Goal: Task Accomplishment & Management: Manage account settings

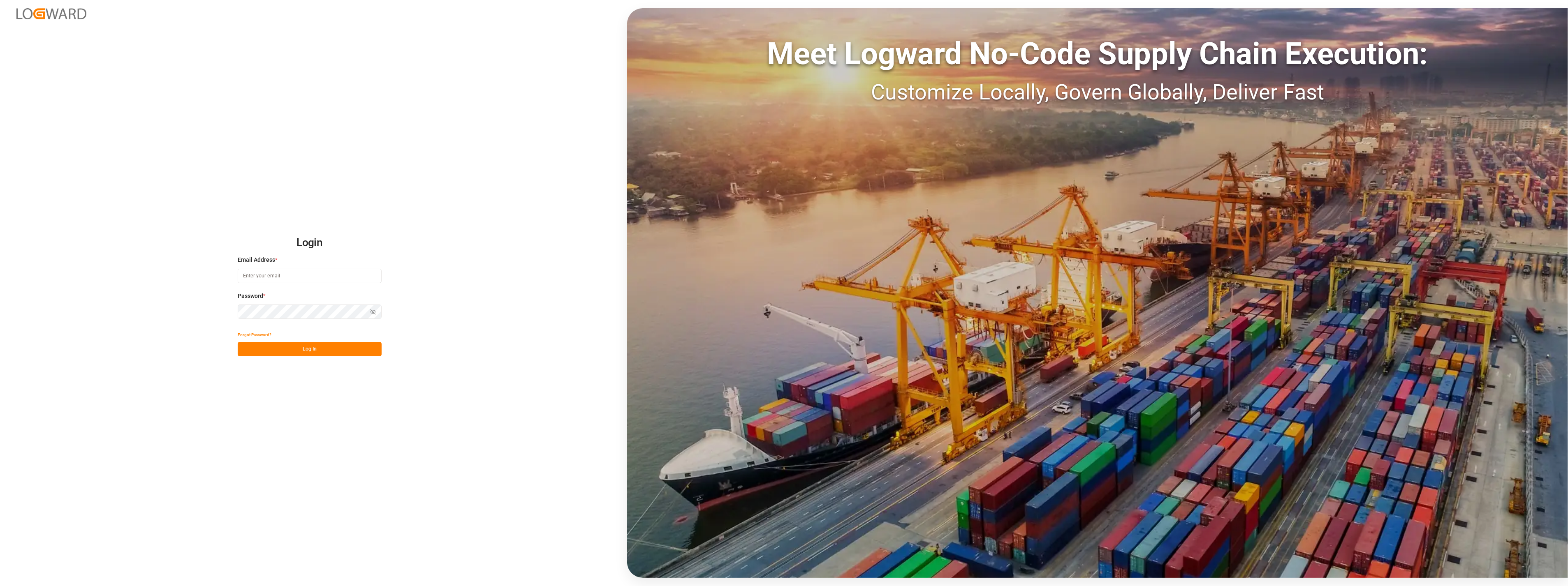
type input "[PERSON_NAME][EMAIL_ADDRESS][PERSON_NAME][DOMAIN_NAME]"
click at [365, 356] on button "Log In" at bounding box center [309, 349] width 144 height 14
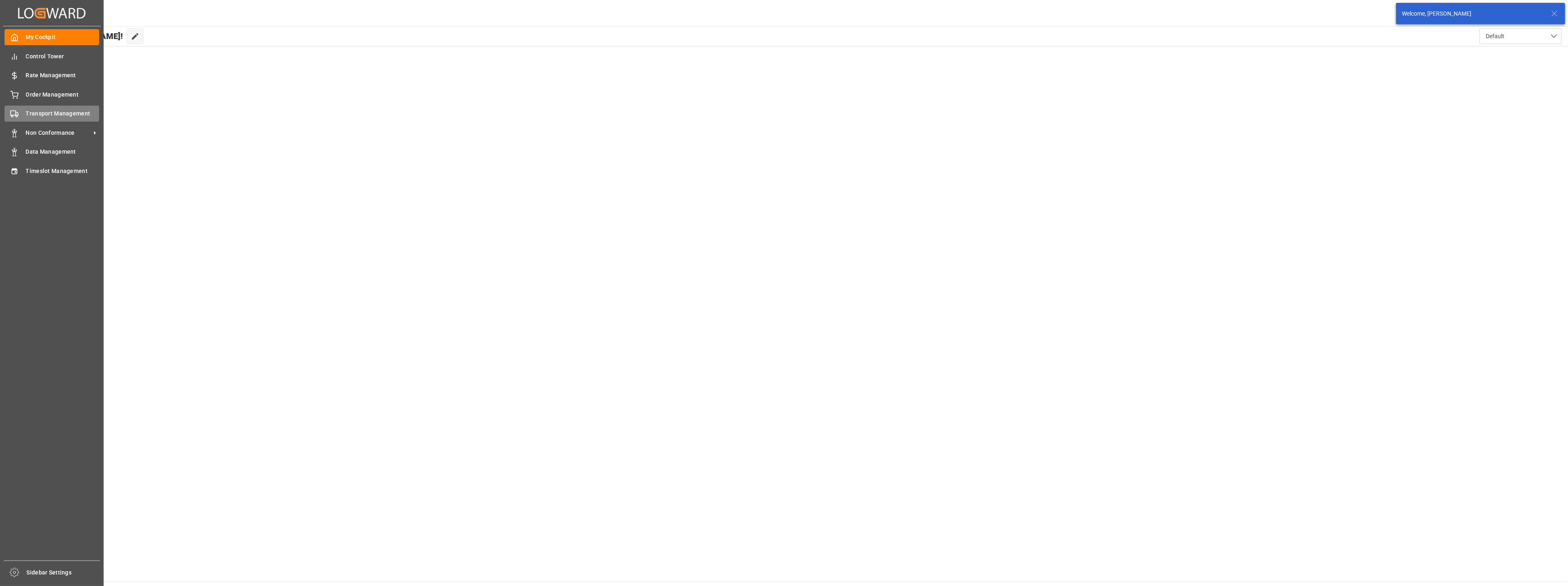
click at [60, 114] on span "Transport Management" at bounding box center [63, 113] width 74 height 9
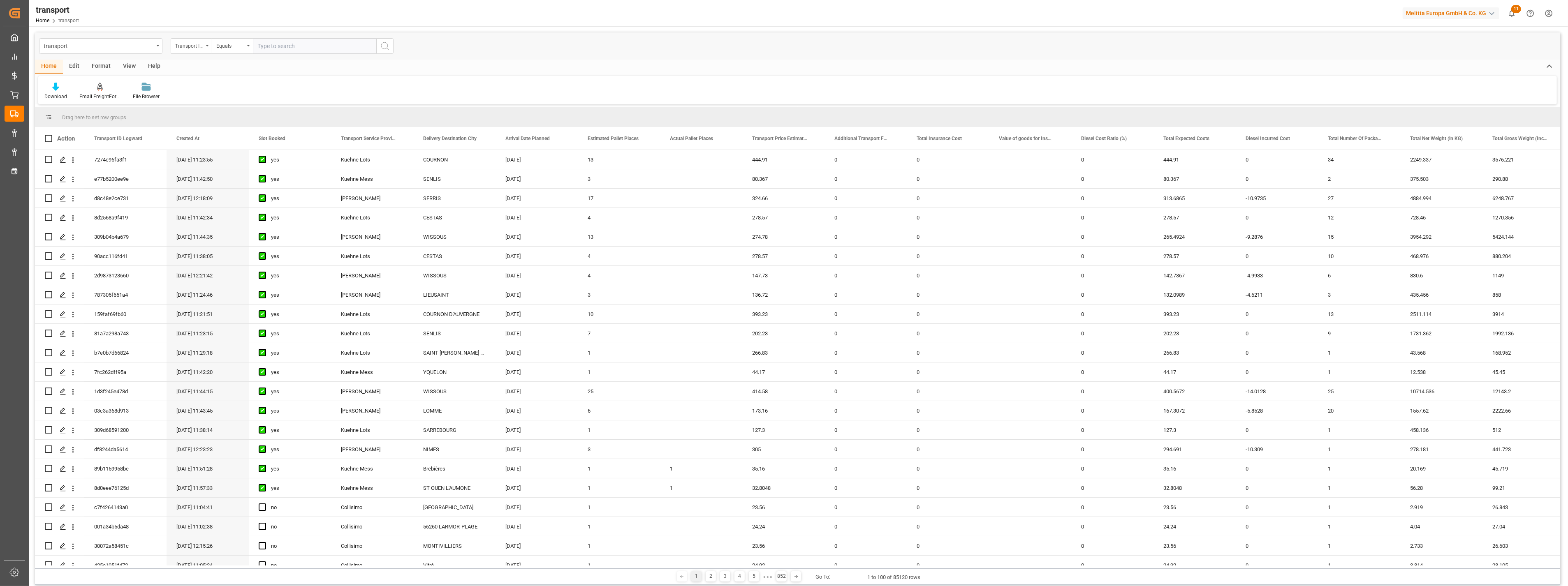
click at [124, 56] on div "transport Transport ID Logward Equals" at bounding box center [798, 46] width 1525 height 27
click at [128, 53] on div "transport" at bounding box center [101, 46] width 124 height 15
click at [126, 67] on input "text" at bounding box center [100, 65] width 116 height 13
type input "transport"
click at [110, 96] on div "Transport DE" at bounding box center [100, 101] width 123 height 18
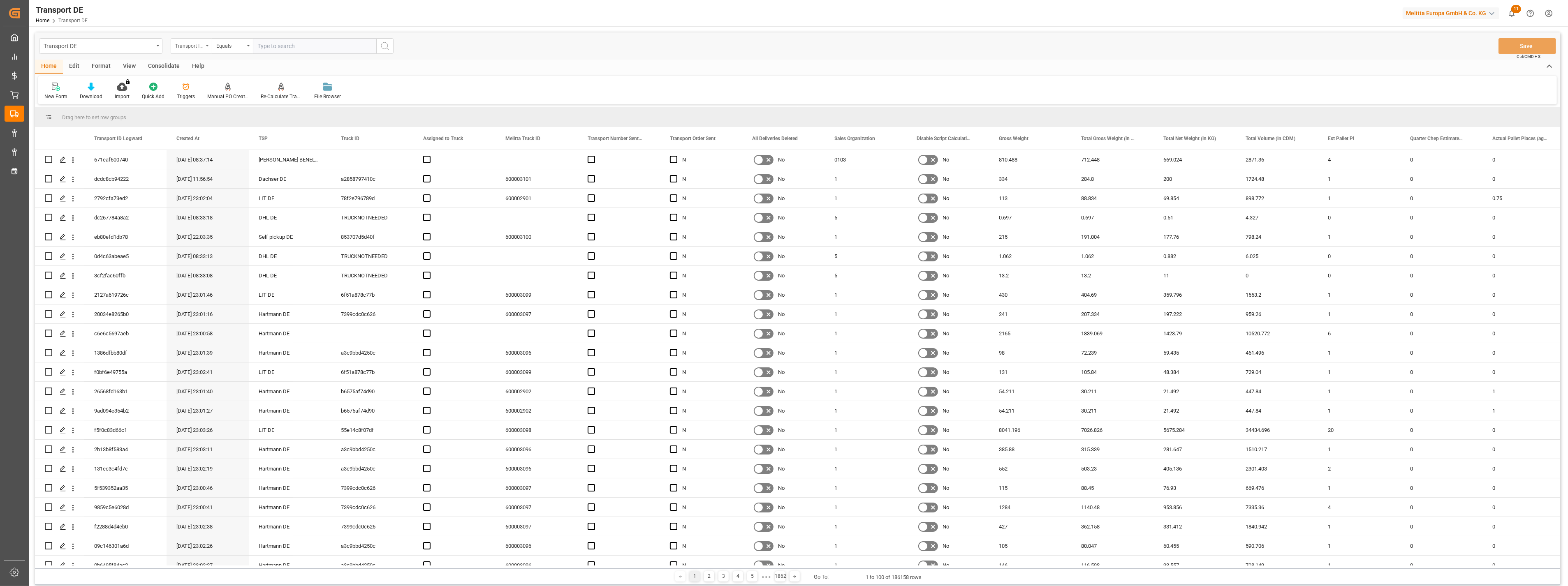
click at [202, 51] on div "Transport ID Logward" at bounding box center [191, 46] width 41 height 15
click at [289, 50] on input "text" at bounding box center [315, 46] width 124 height 15
paste input "2610fc936f77"
type input "2610fc936f77"
click at [383, 46] on icon "search button" at bounding box center [385, 46] width 10 height 10
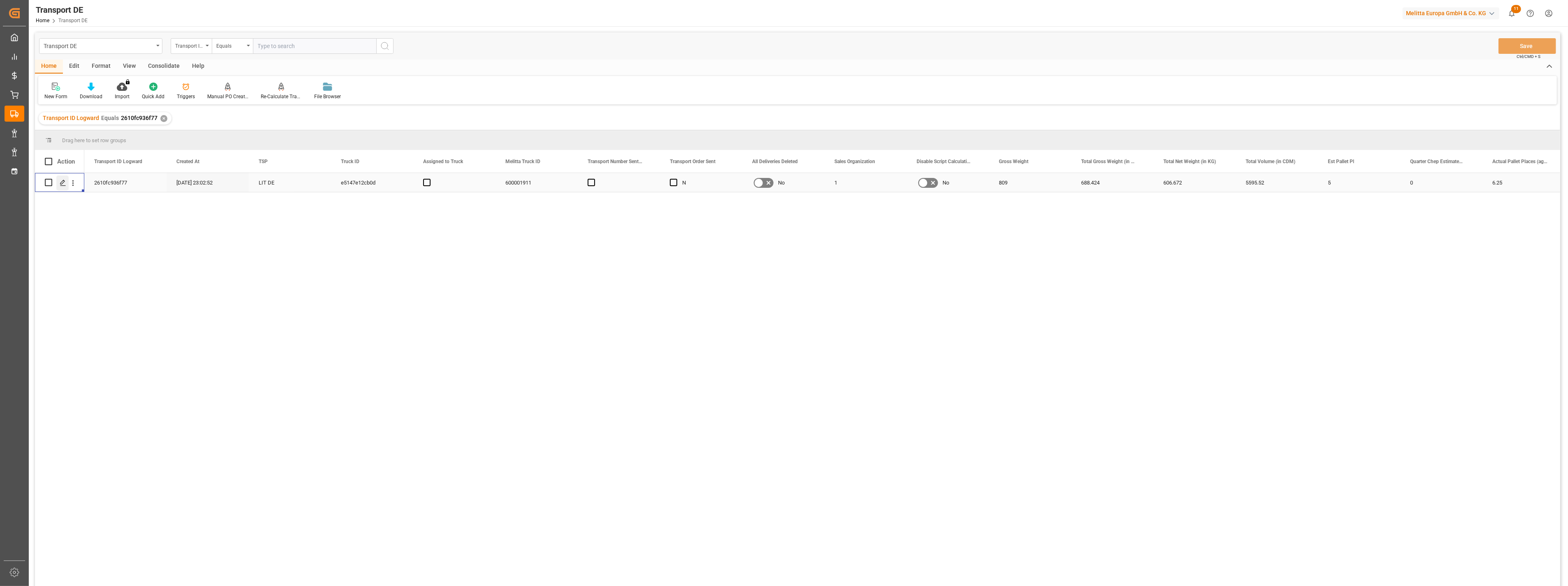
click at [65, 185] on icon "Press SPACE to select this row." at bounding box center [63, 183] width 6 height 6
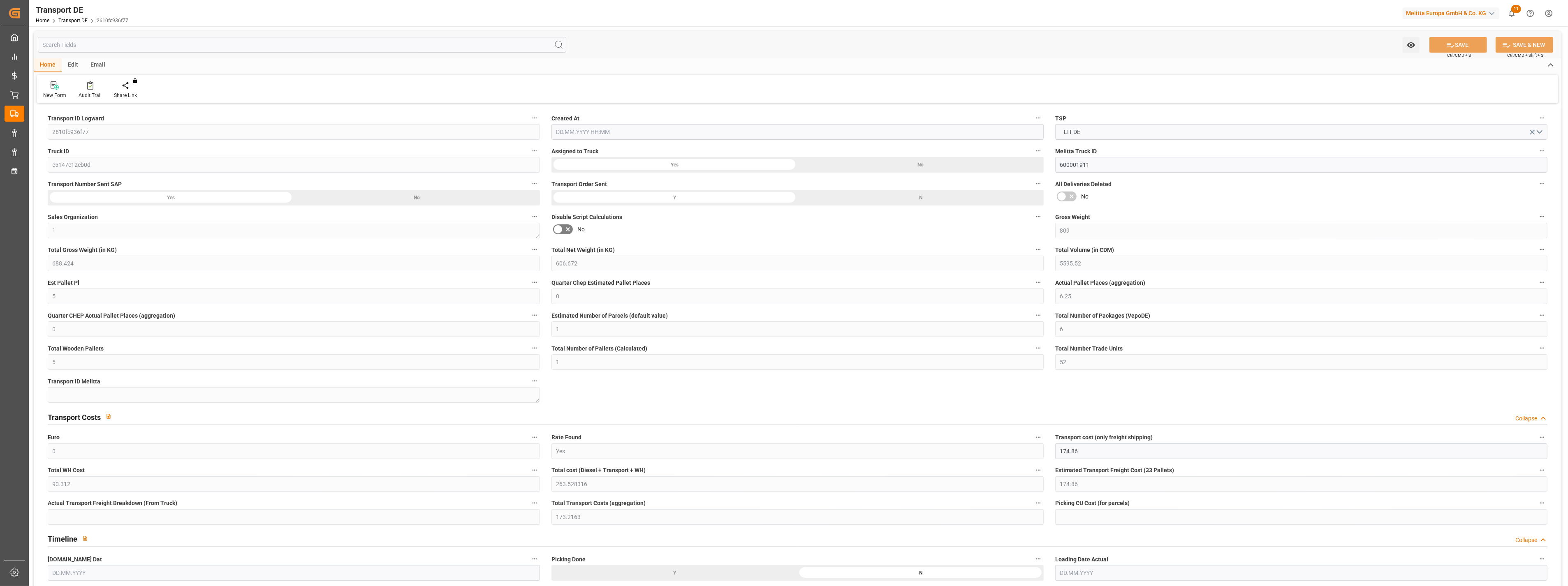
type input "809"
type input "688.424"
type input "606.672"
type input "5595.52"
type input "5"
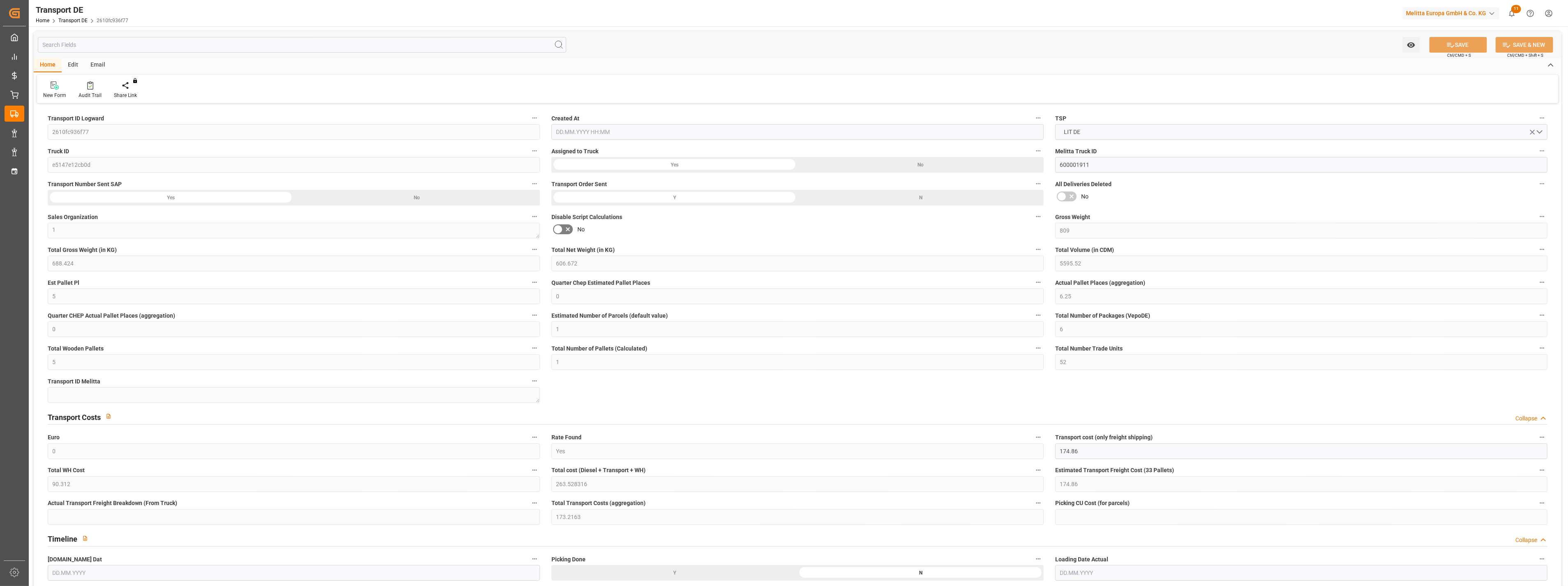
type input "0"
type input "6.25"
type input "0"
type input "1"
type input "6"
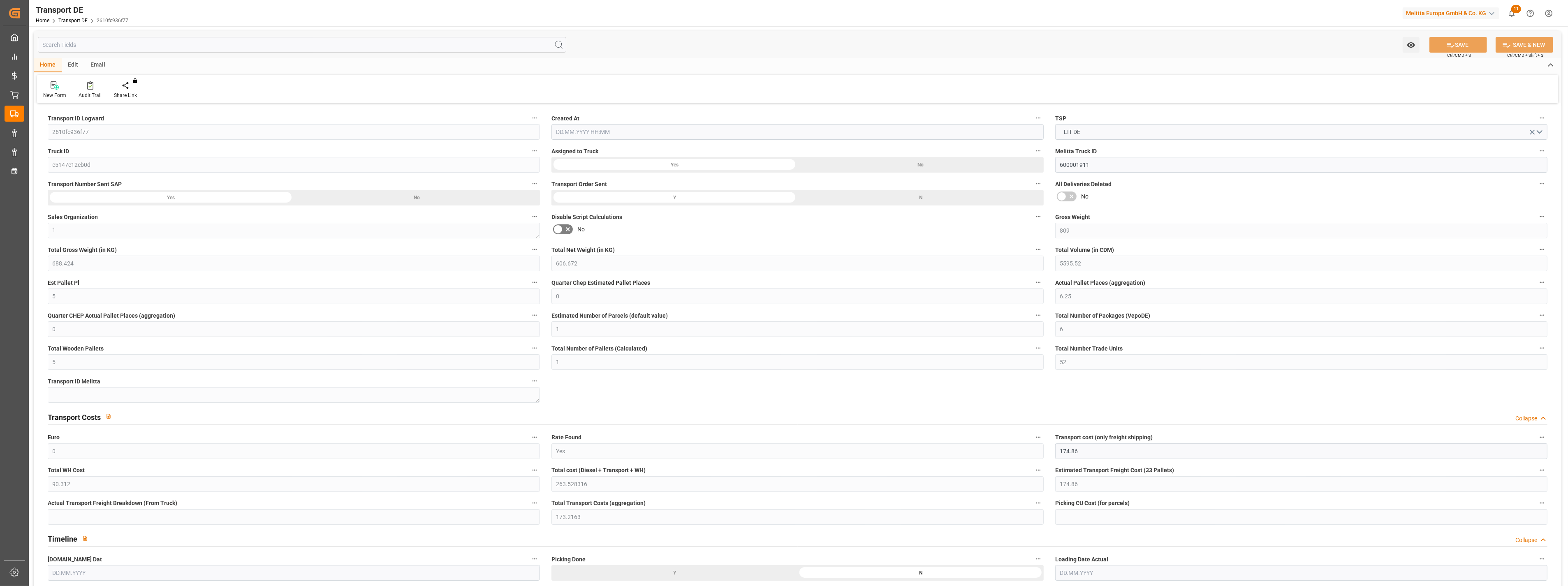
type input "5"
type input "1"
type input "52"
type input "0"
type input "174.86"
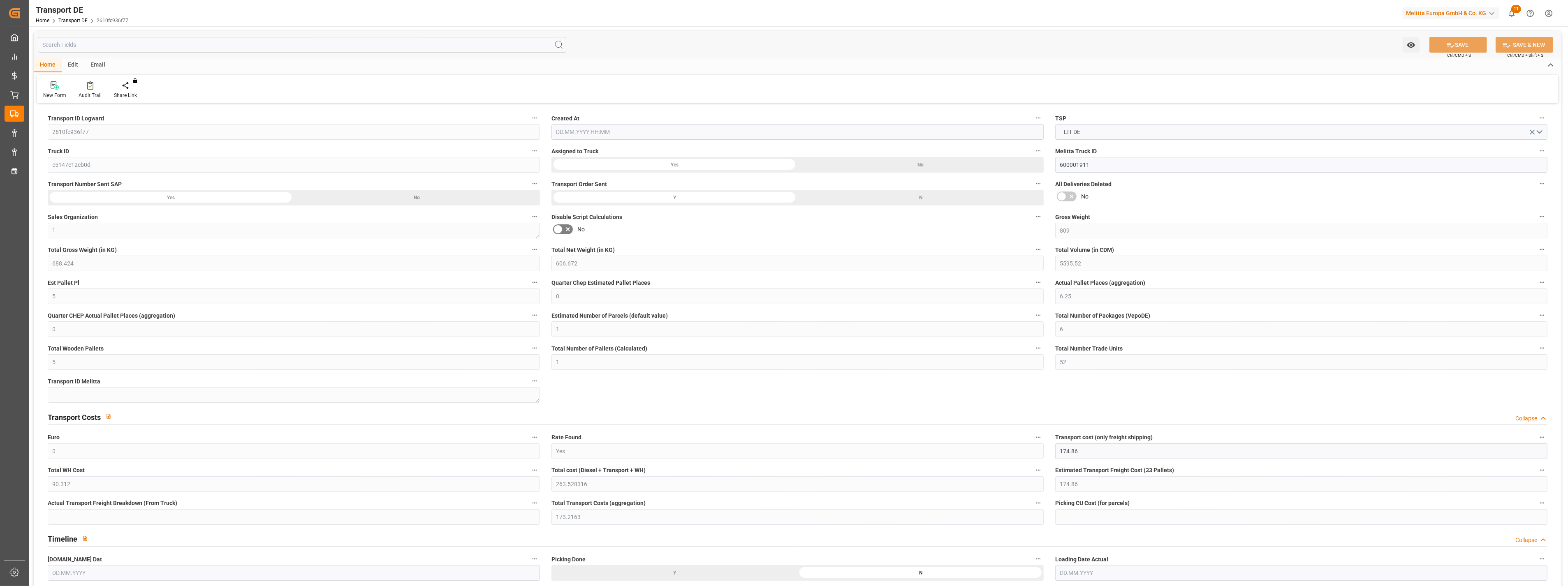
type input "90.312"
type input "174.86"
type input "173.2163"
type input "99"
type input "4"
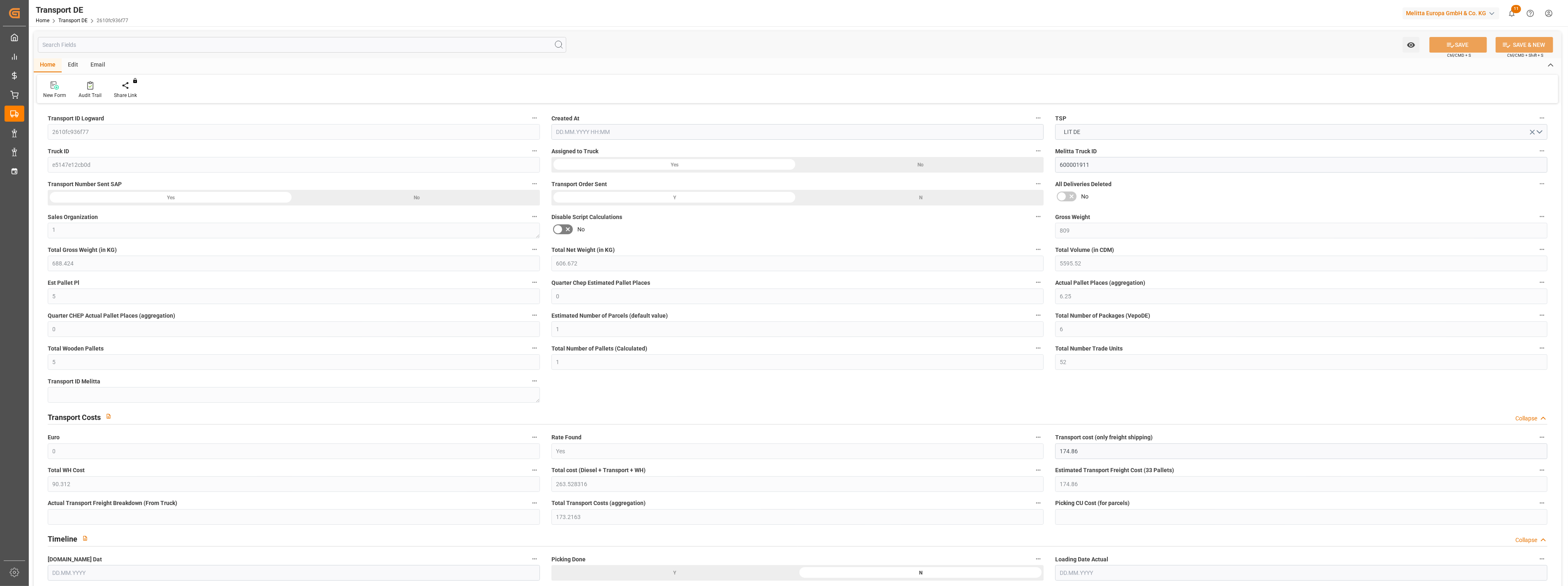
type input "0"
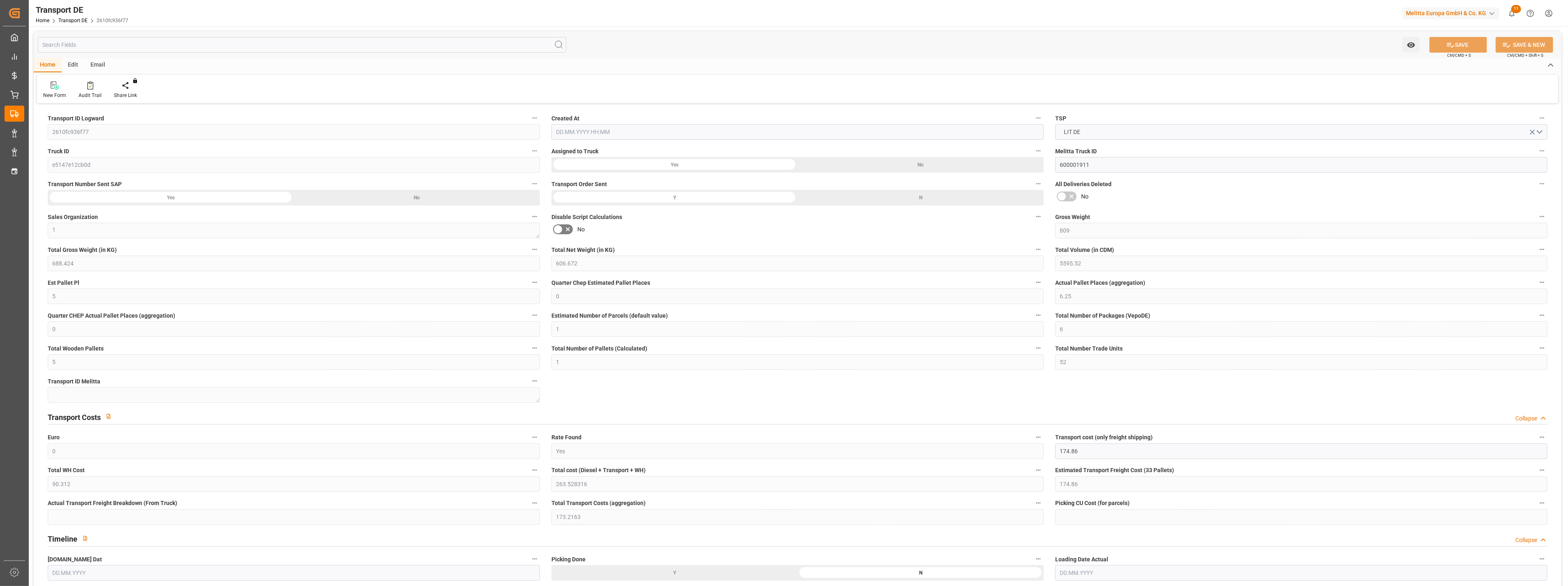
type input "0"
type input "-1.6437"
type input "0"
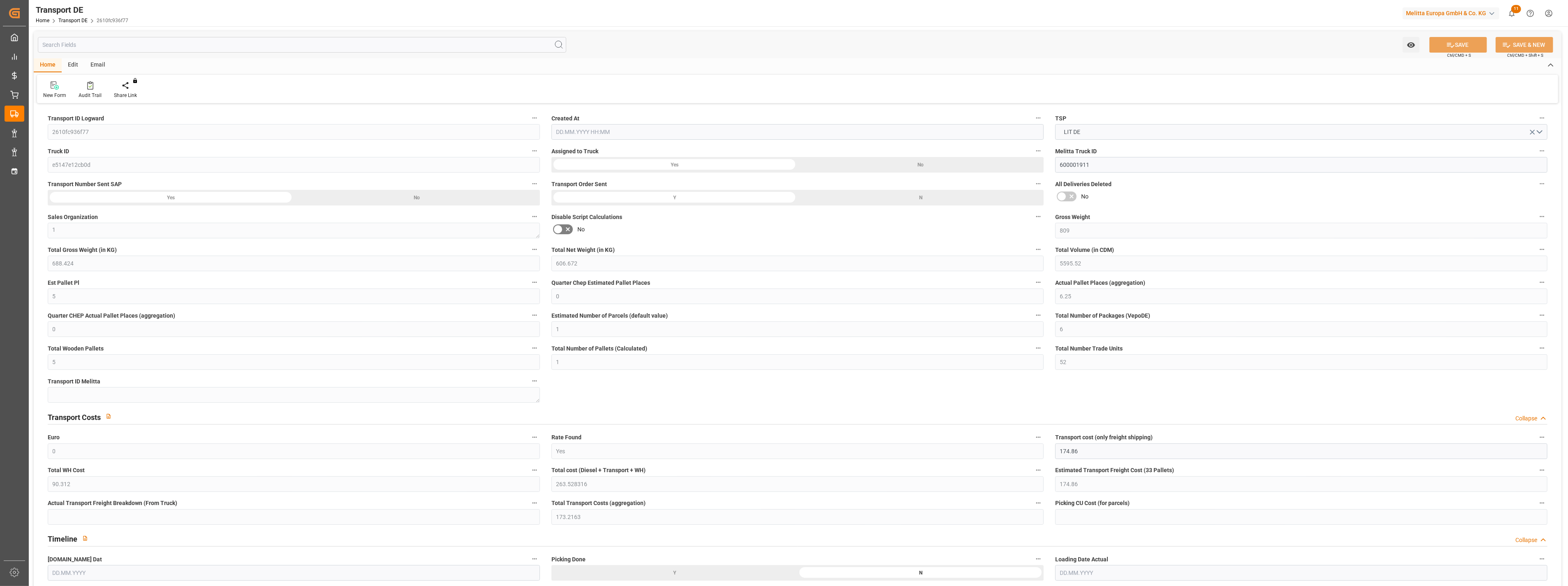
type input "0"
type input "688.424"
type input "10767.6795"
type input "21"
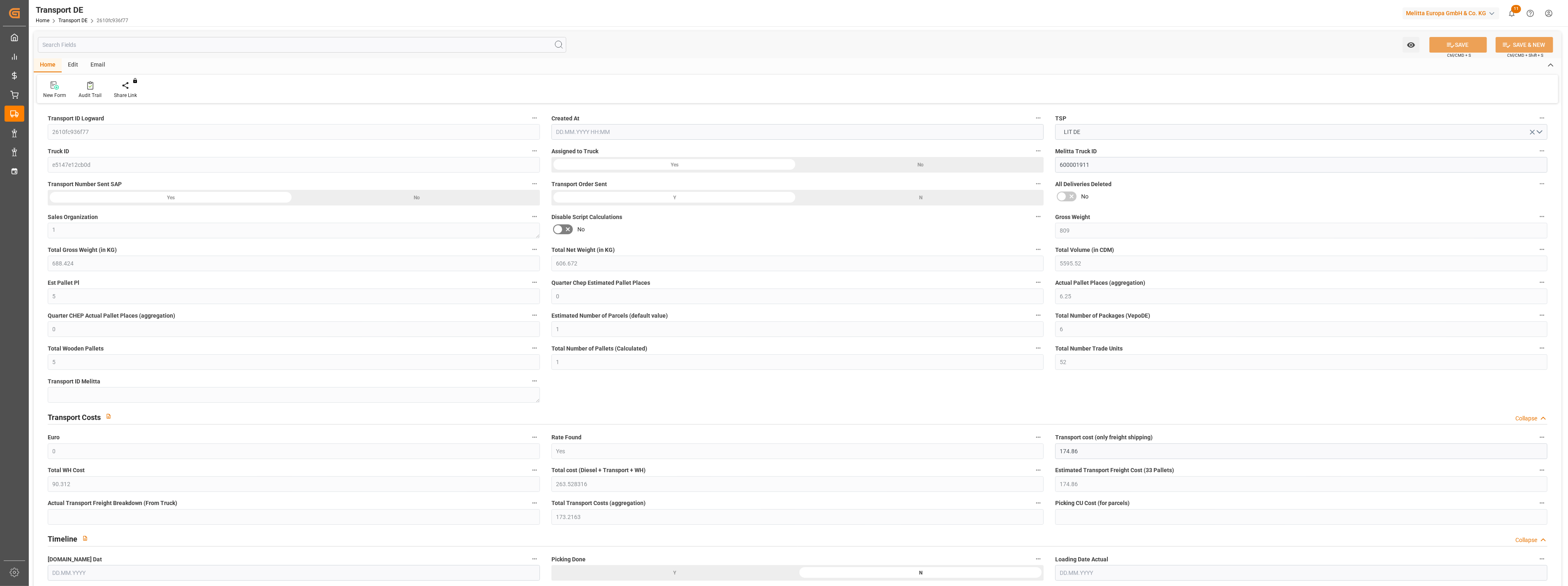
type input "80"
type input "1"
type input "0"
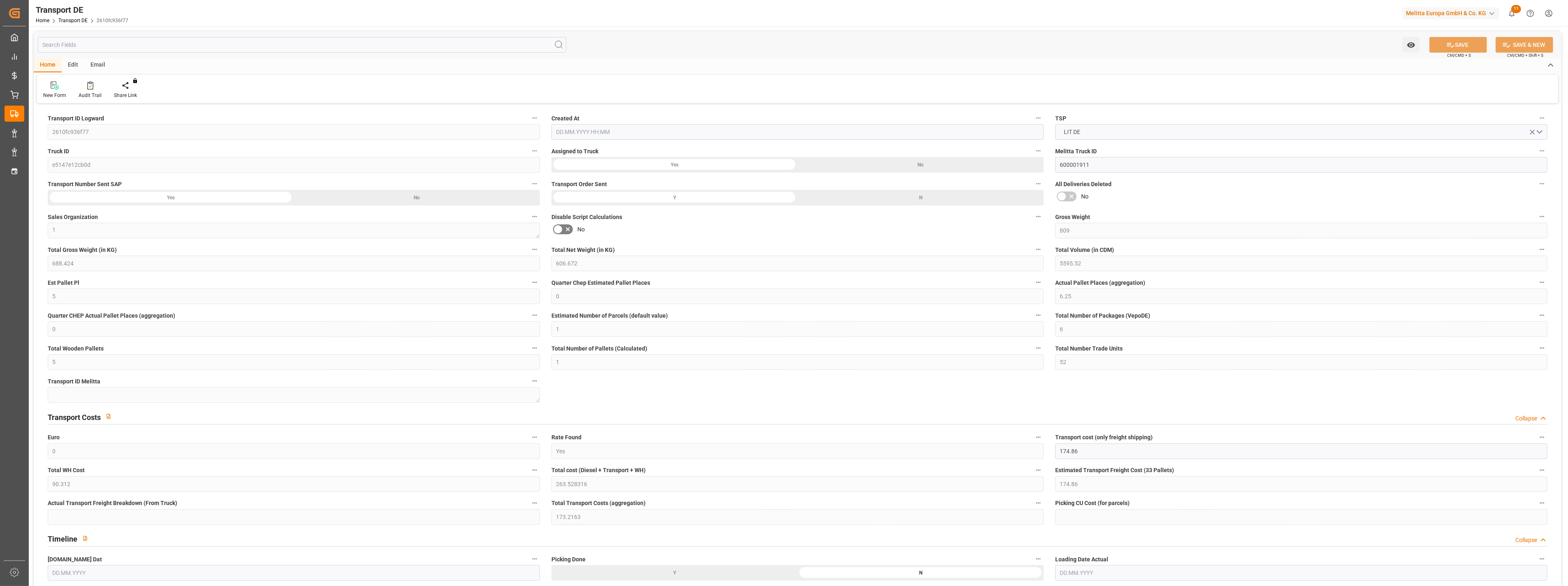
type input "0"
type input "5"
type input "4"
type input "0"
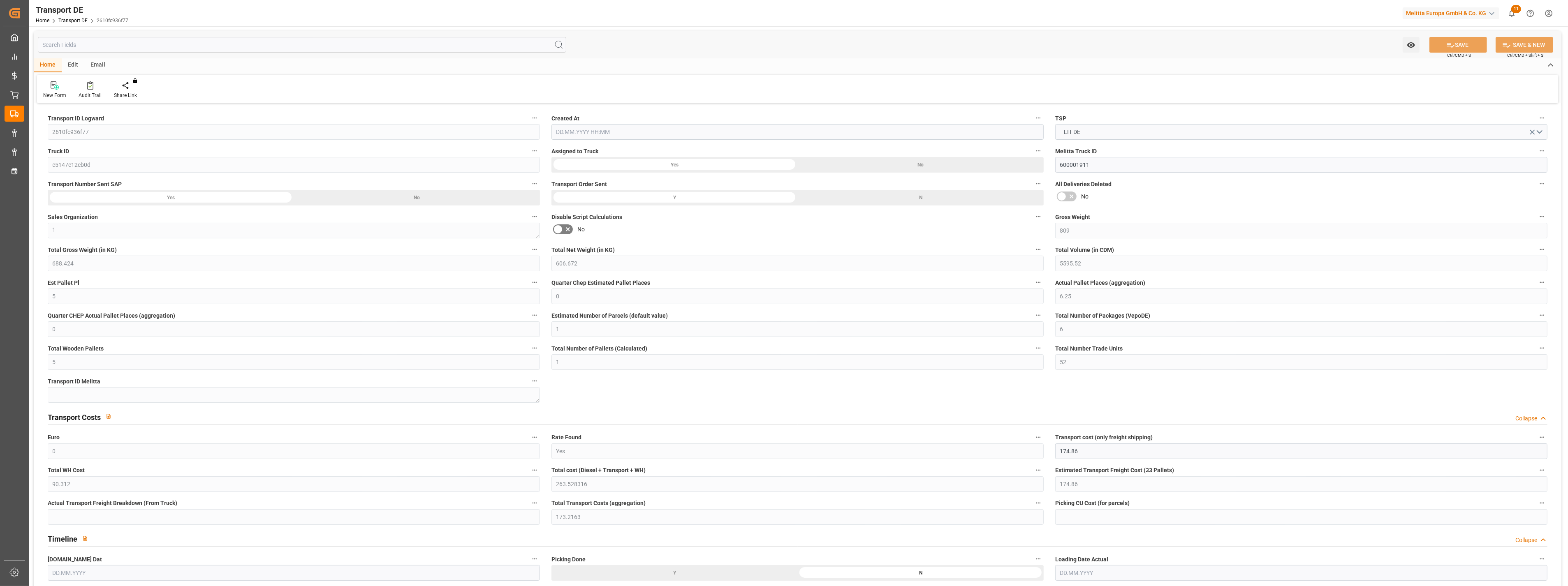
type input "76"
type input "263.5283"
type input "173.2163"
type input "[DATE] 21:02"
type input "[DATE]"
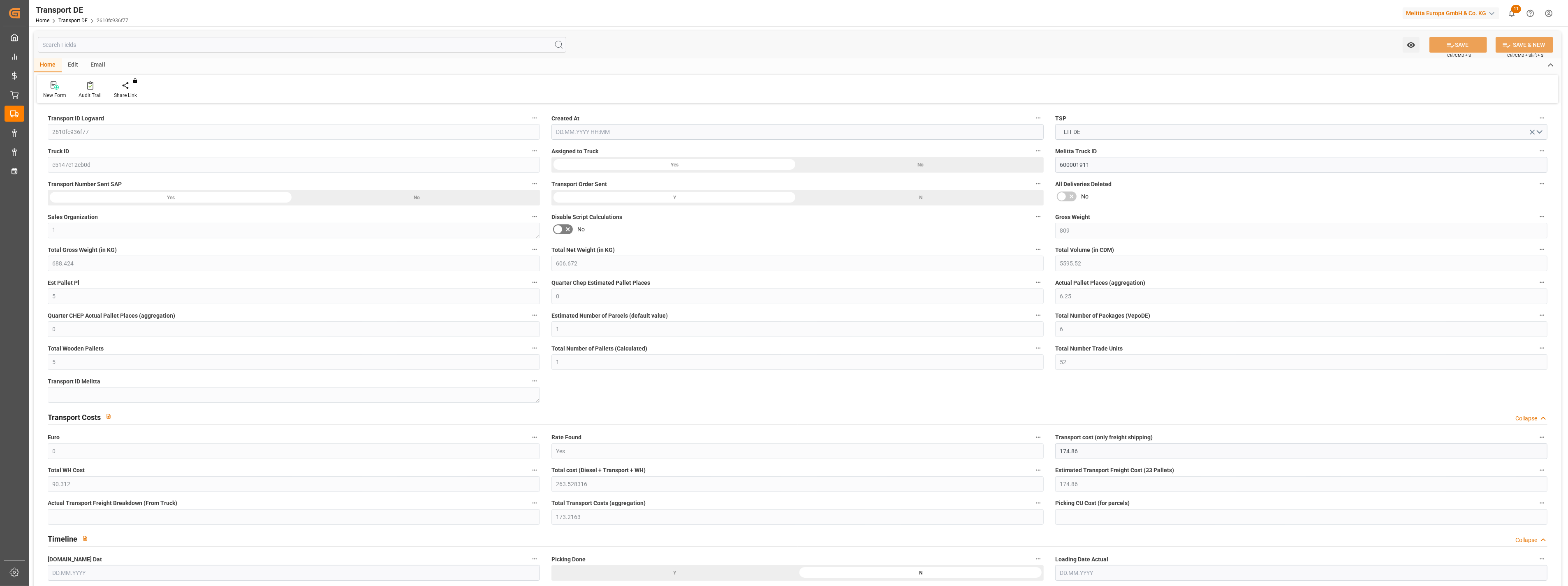
type input "[DATE]"
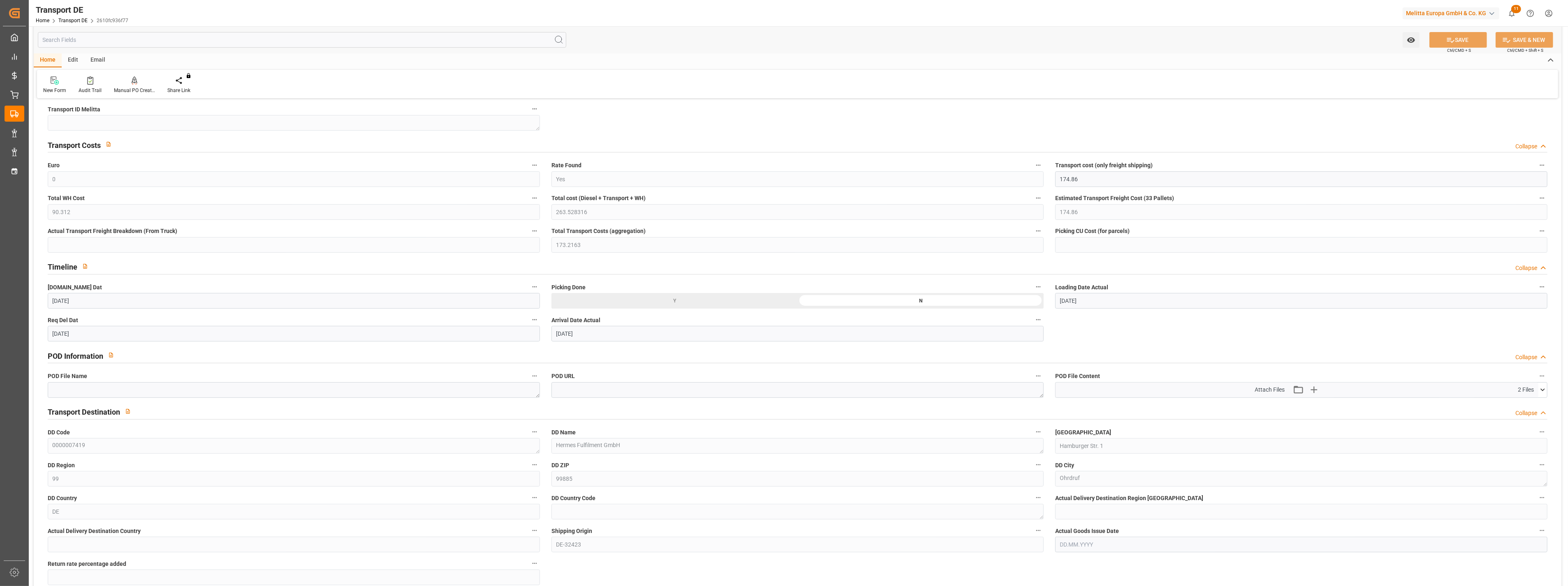
scroll to position [274, 0]
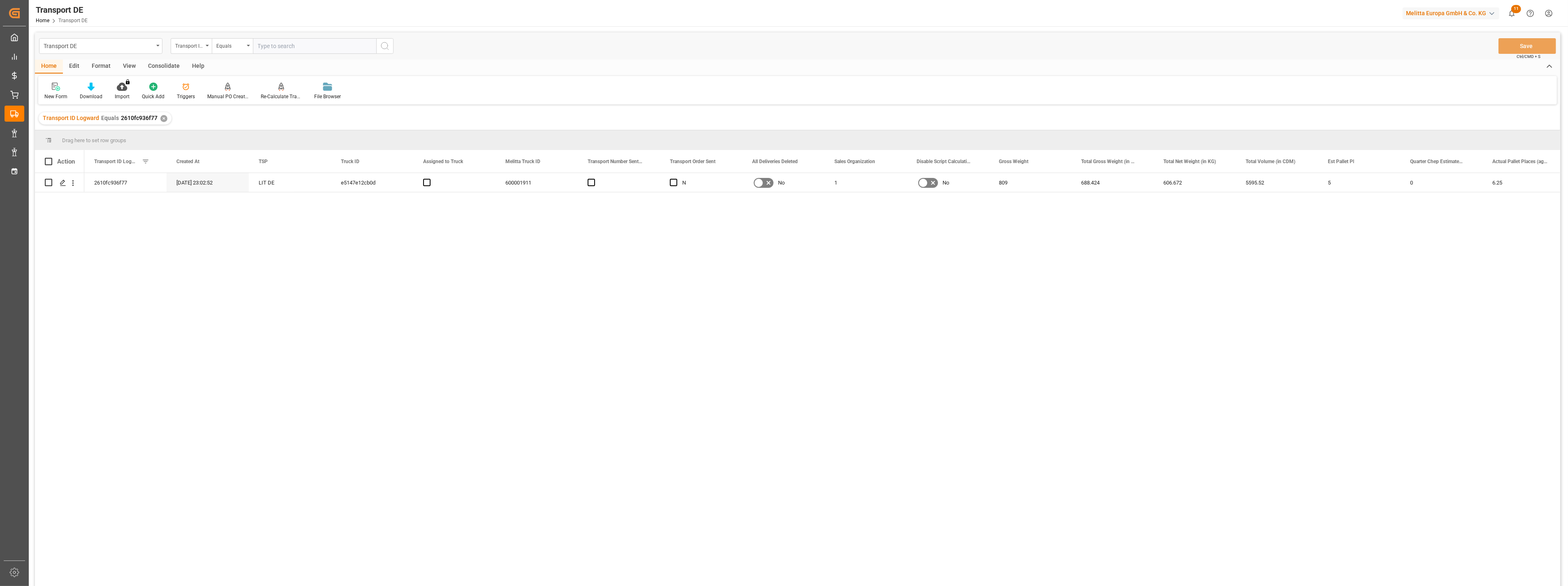
click at [284, 50] on input "text" at bounding box center [315, 46] width 124 height 15
type input "e370b98f11d1"
click at [387, 46] on icon "search button" at bounding box center [385, 46] width 10 height 10
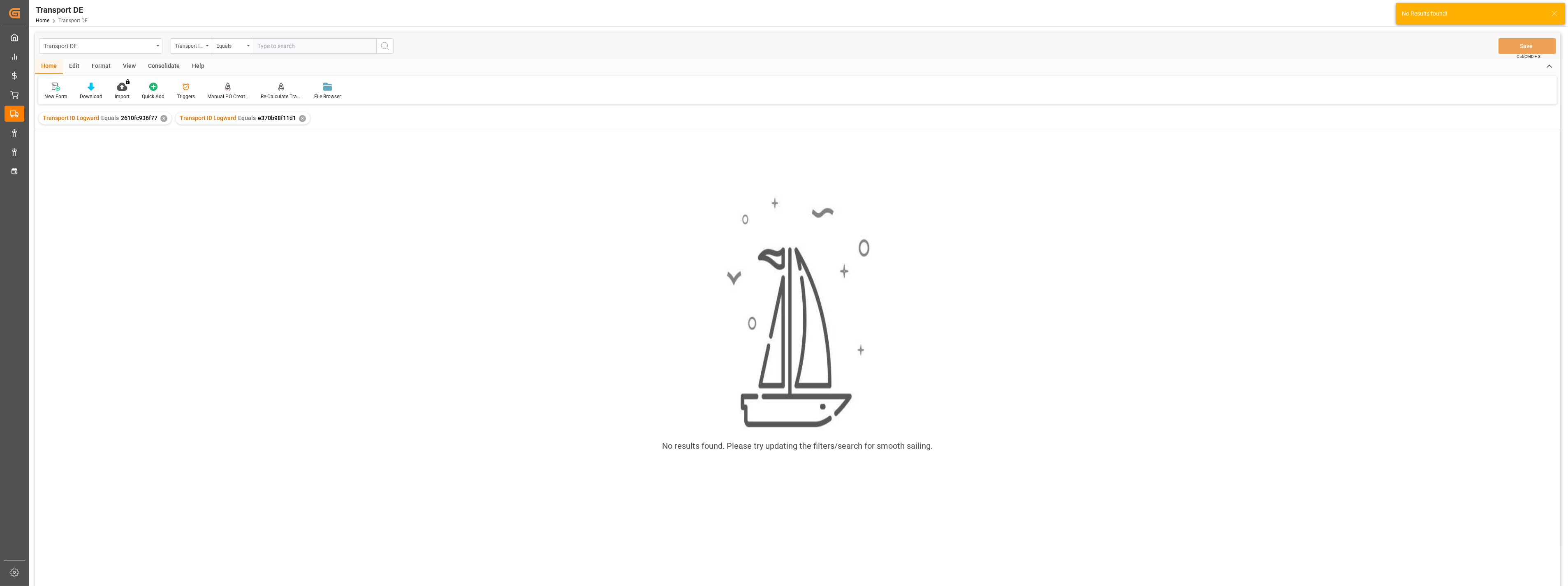
click at [158, 117] on div "Transport ID Logward Equals 2610fc936f77 ✕" at bounding box center [104, 118] width 132 height 12
click at [161, 120] on div "✕" at bounding box center [164, 118] width 7 height 7
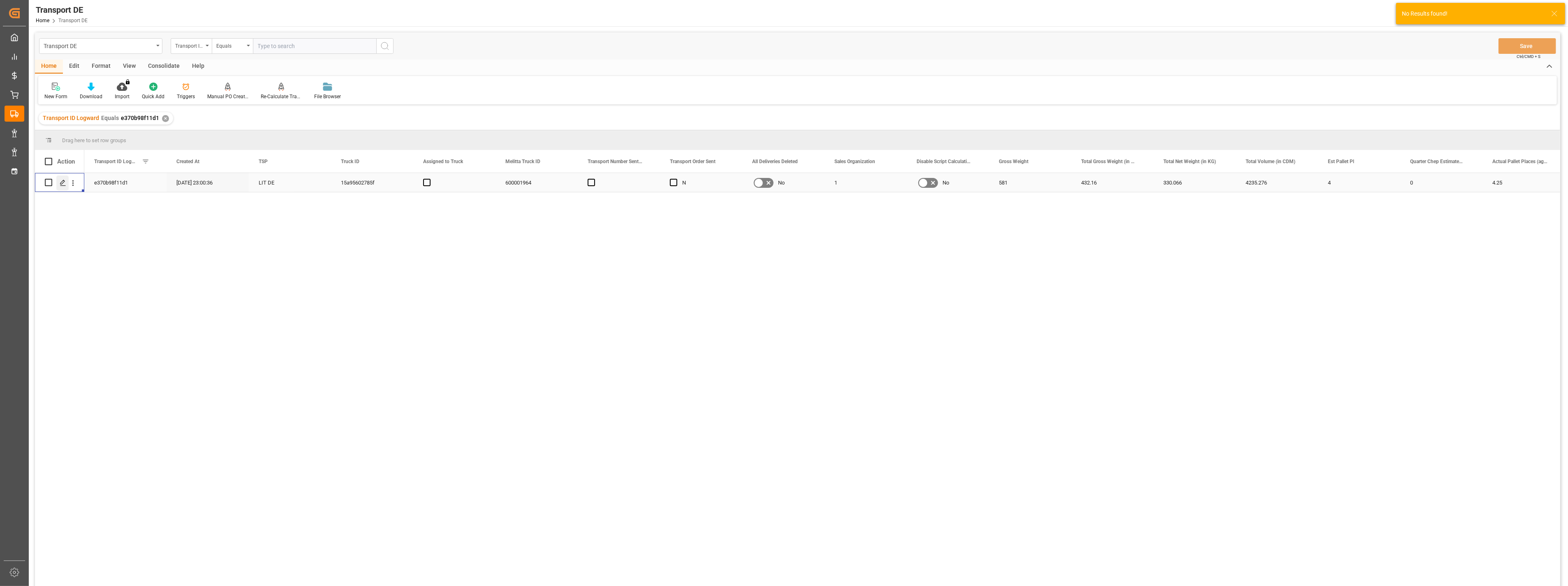
click at [60, 182] on icon "Press SPACE to select this row." at bounding box center [63, 183] width 6 height 6
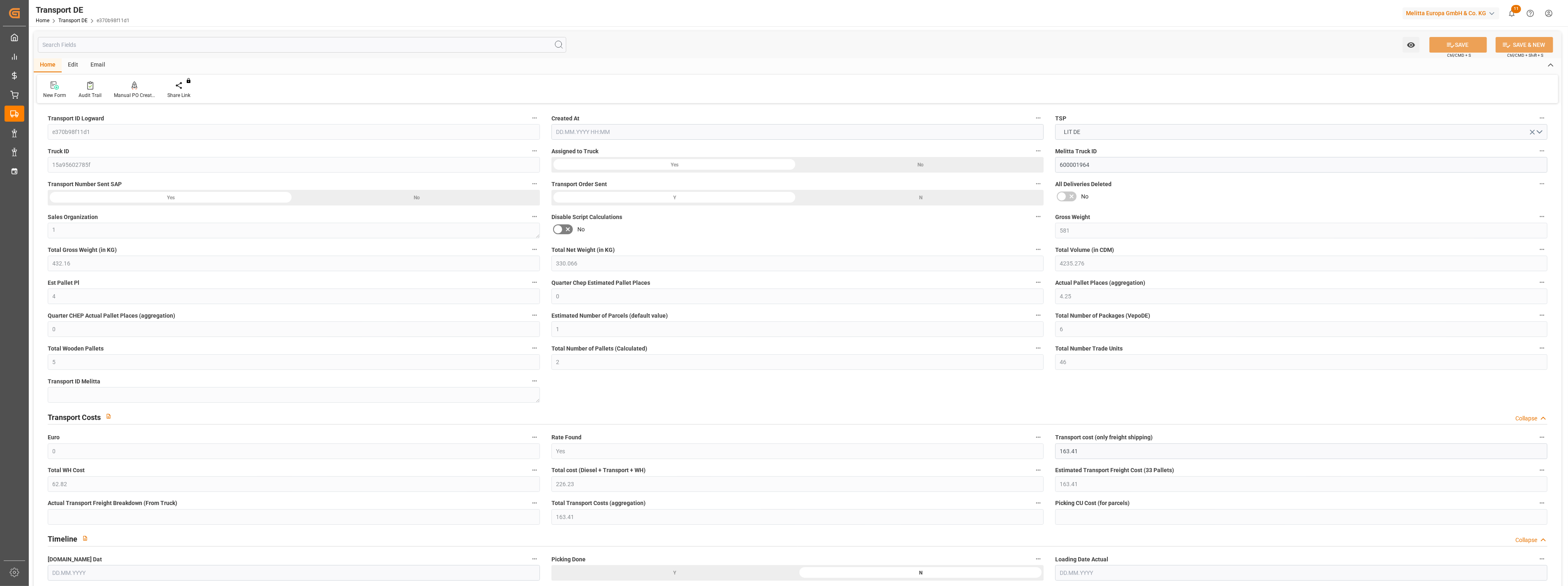
type input "581"
type input "432.16"
type input "330.066"
type input "4235.276"
type input "4"
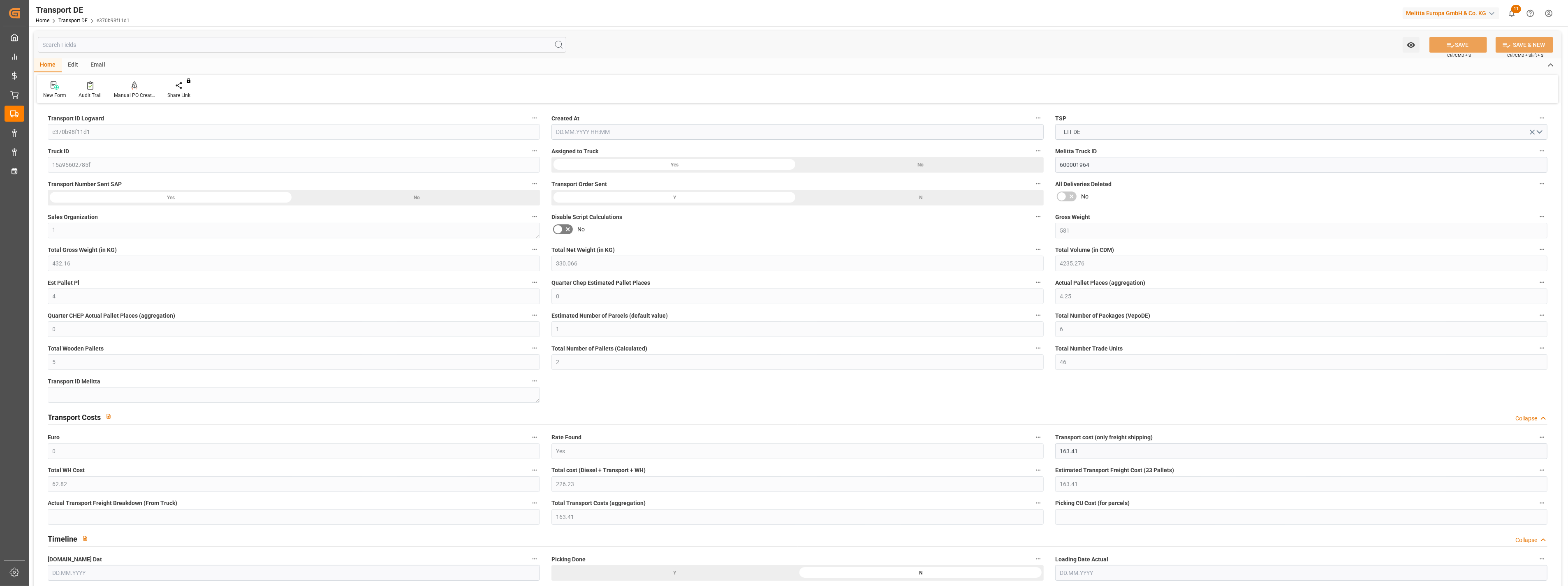
type input "0"
type input "4.25"
type input "0"
type input "1"
type input "6"
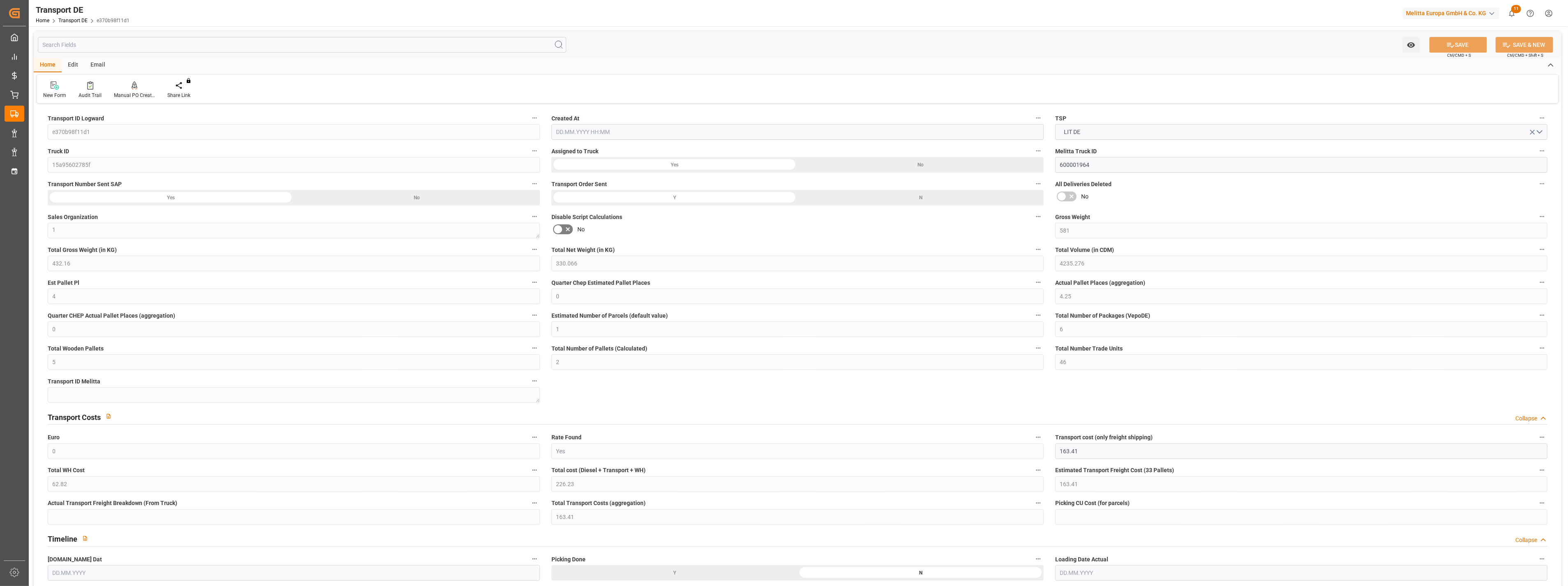
type input "5"
type input "2"
type input "46"
type input "0"
type input "163.41"
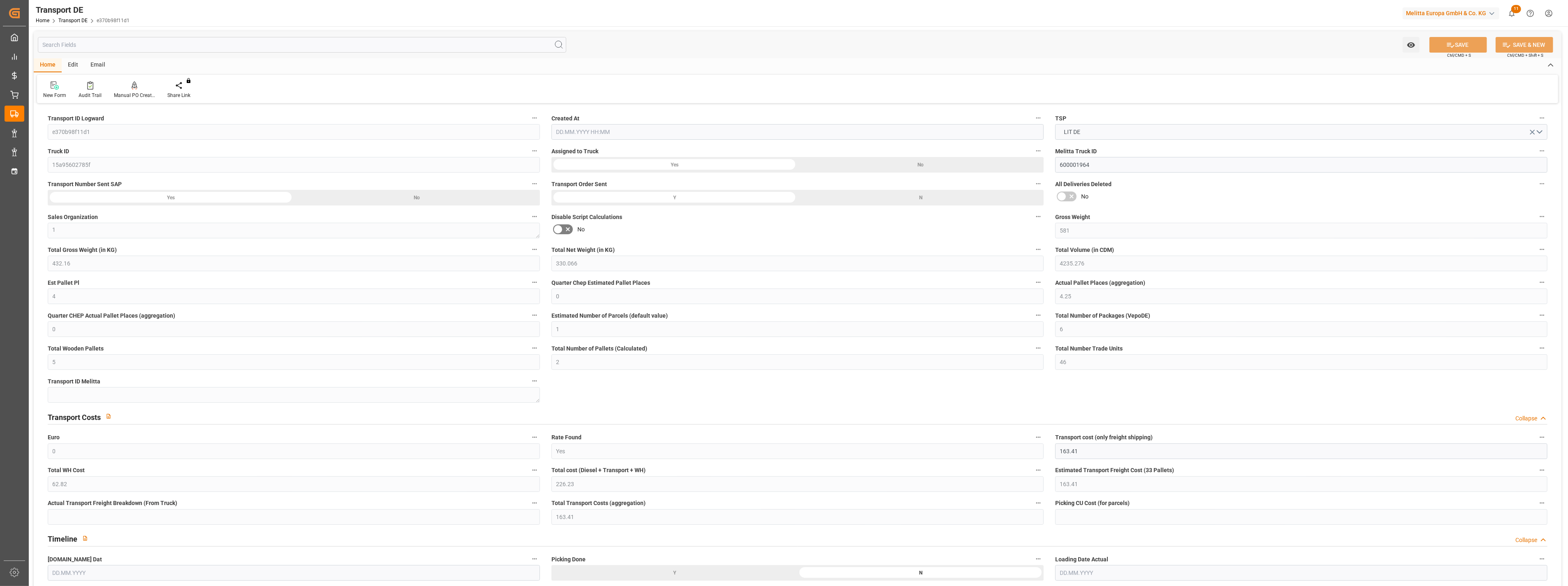
type input "62.82"
type input "163.41"
type input "99"
type input "6"
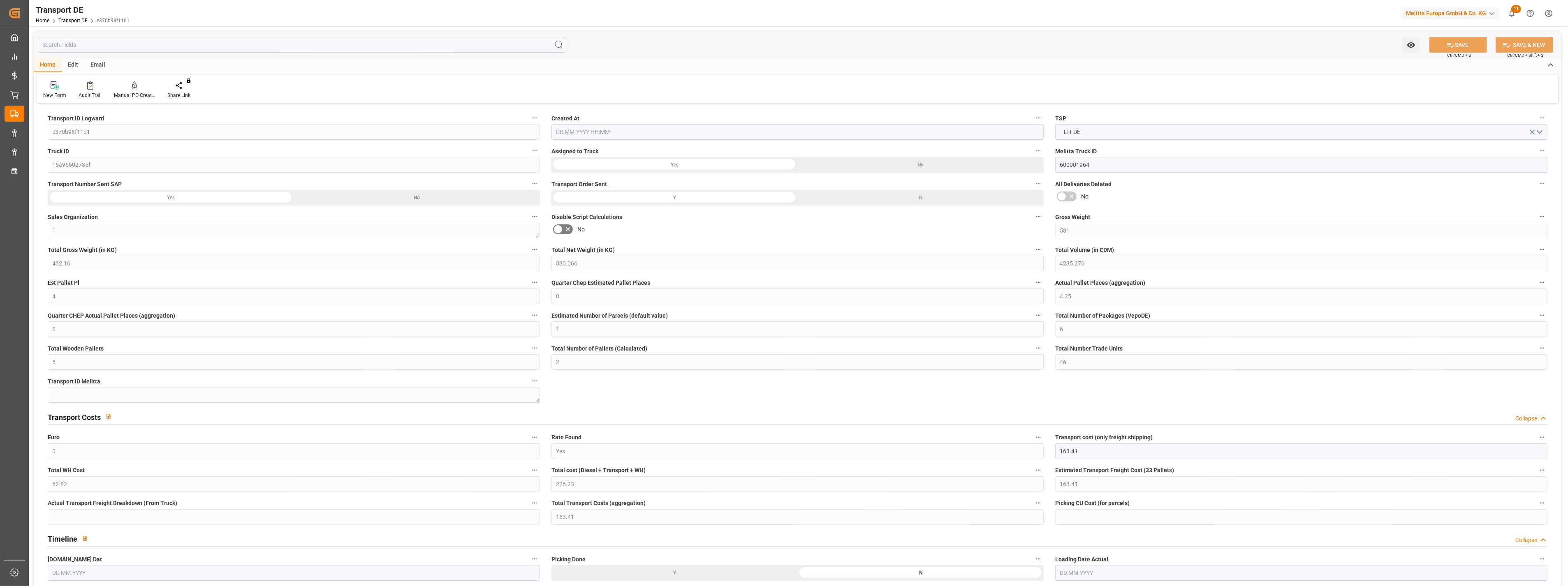
type input "0"
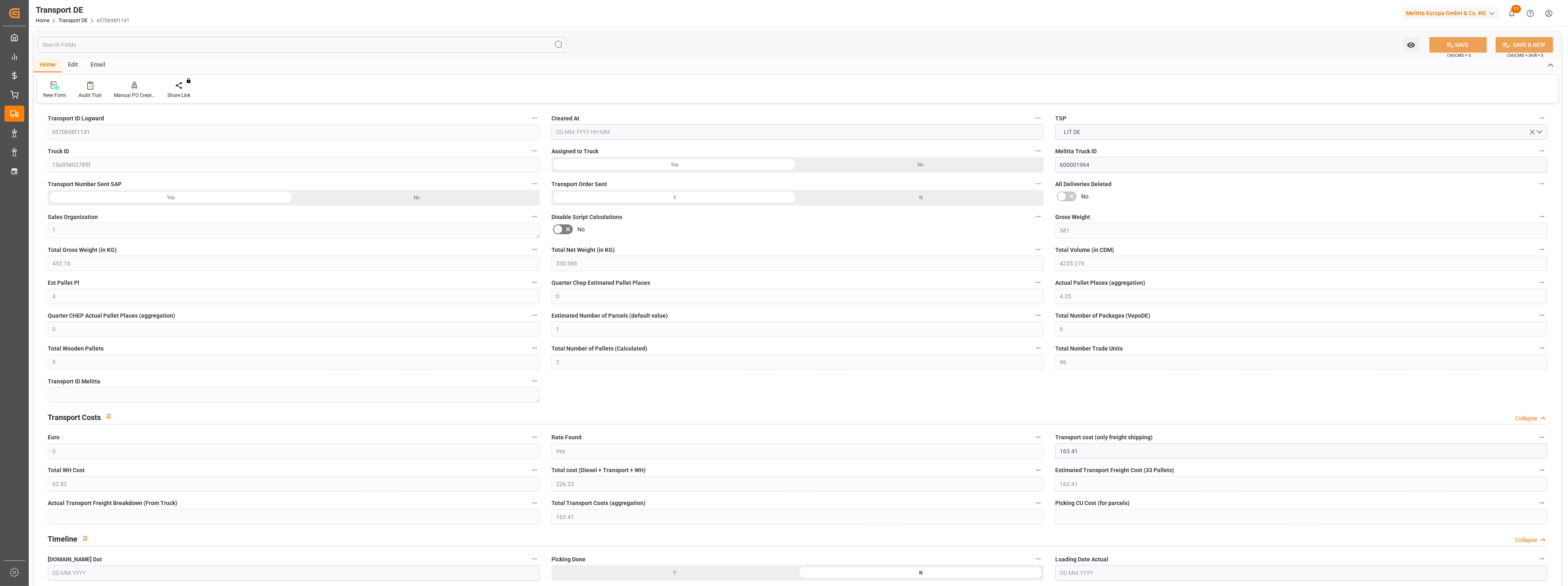
type input "0"
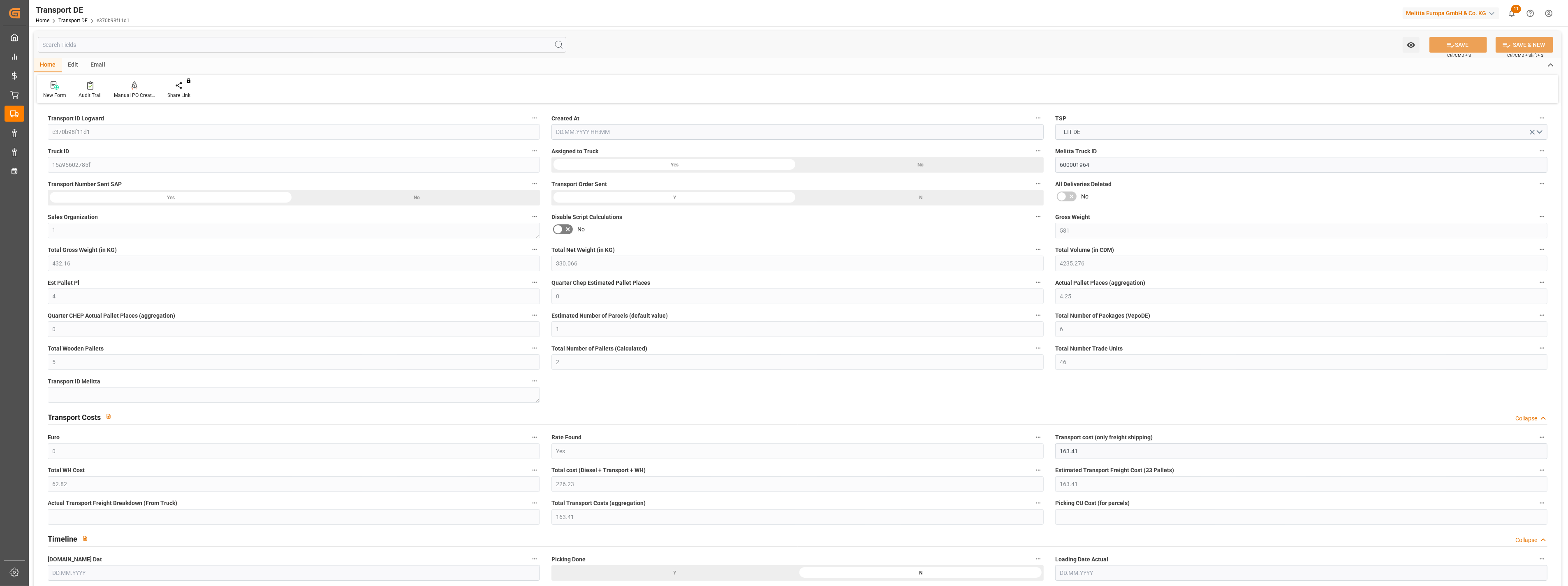
type input "0"
type input "432.16"
type input "4710.8598"
type input "21"
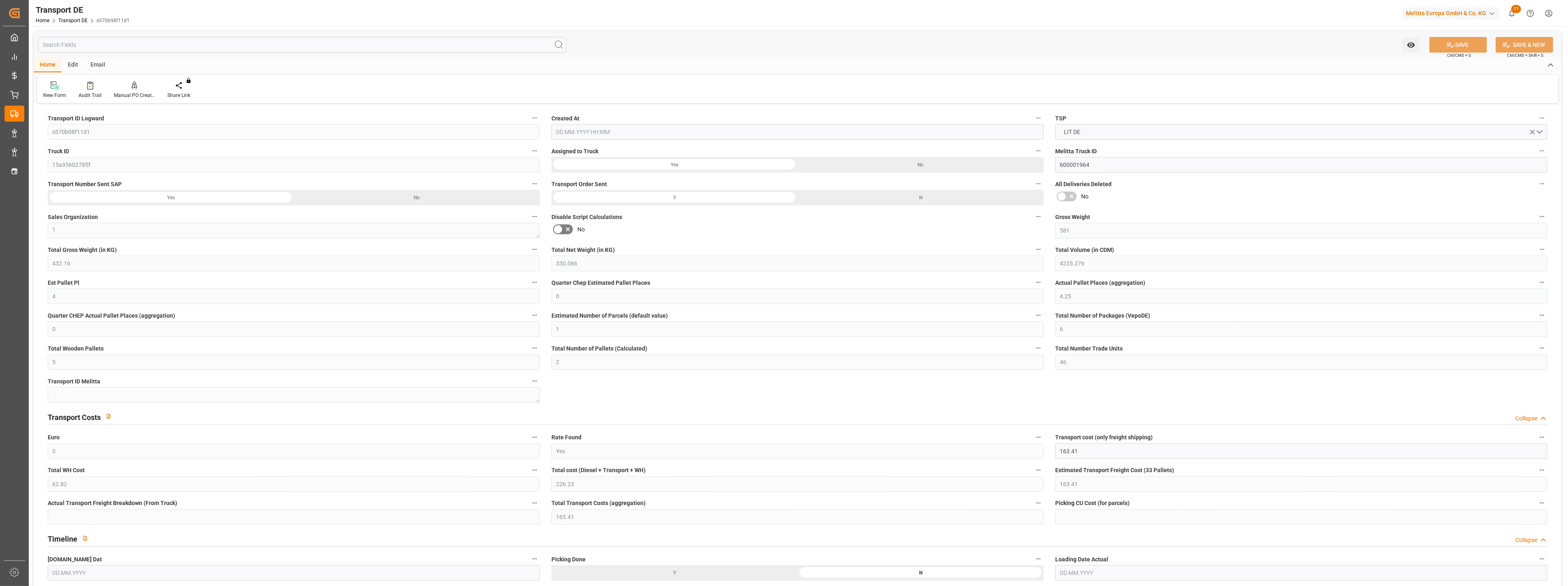
type input "35"
type input "2"
type input "0"
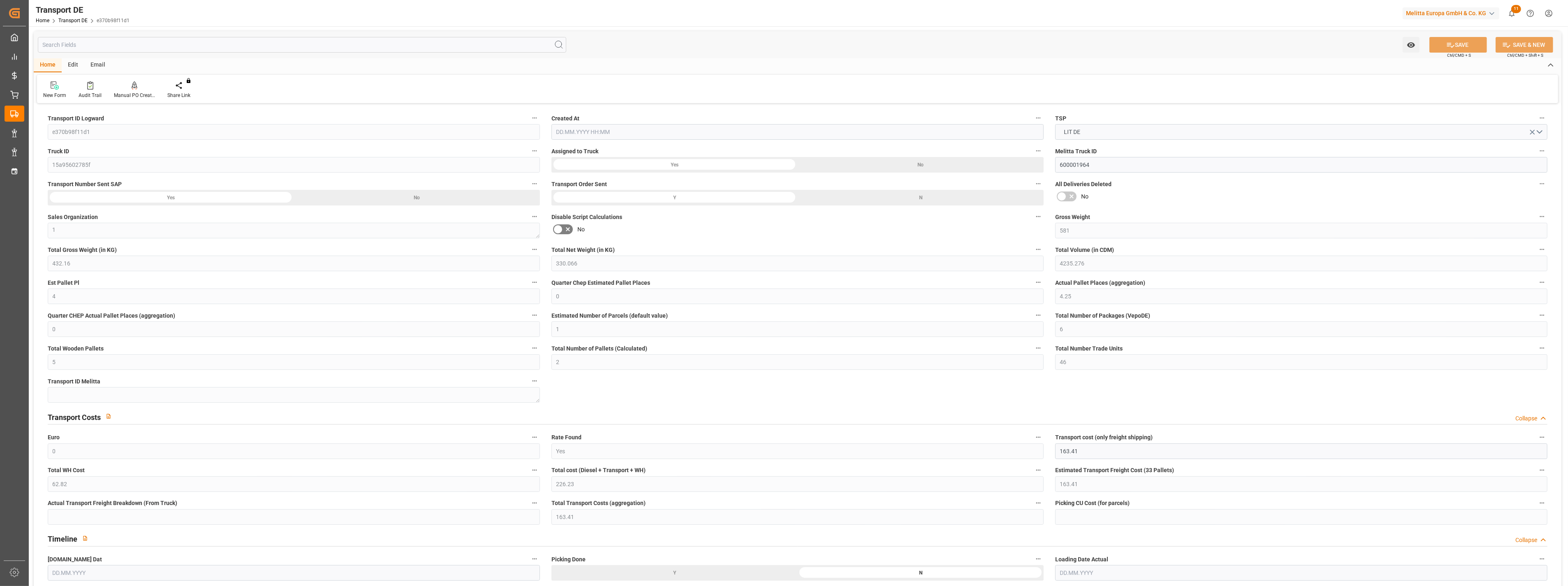
type input "0"
type input "3"
type input "0"
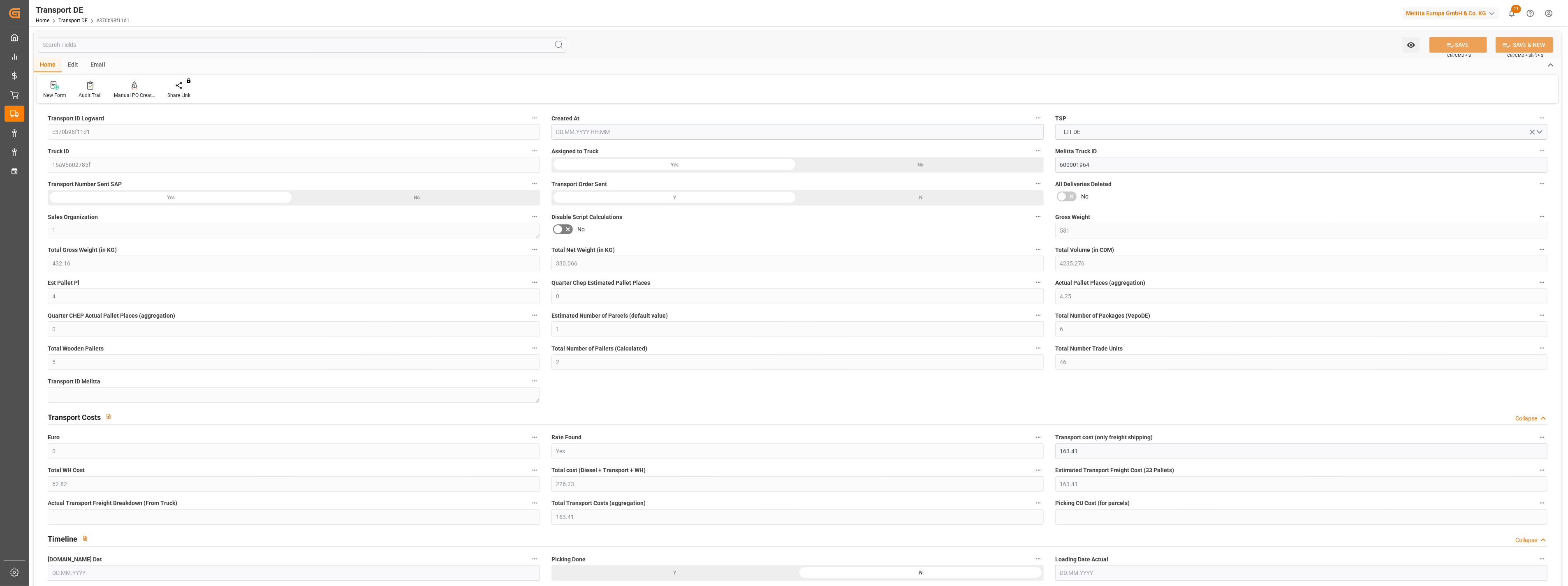
type input "142"
type input "226.23"
type input "163.41"
type input "[DATE] 21:00"
type input "[DATE]"
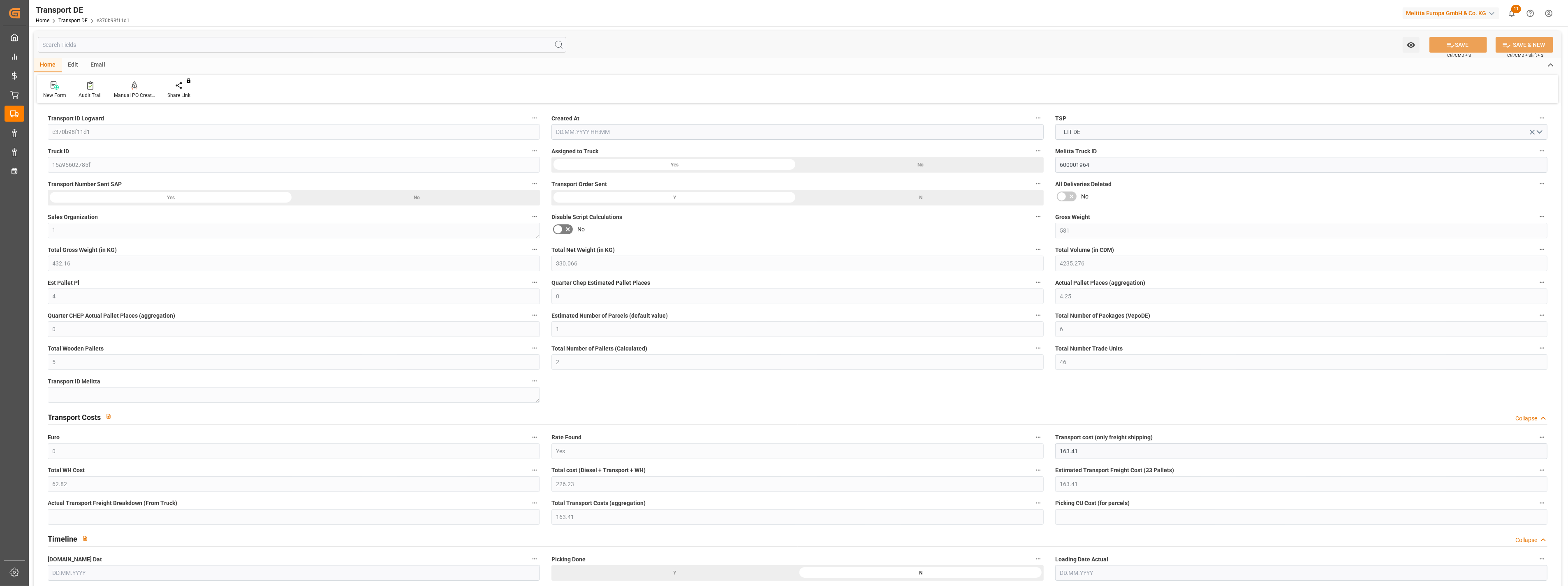
type input "[DATE]"
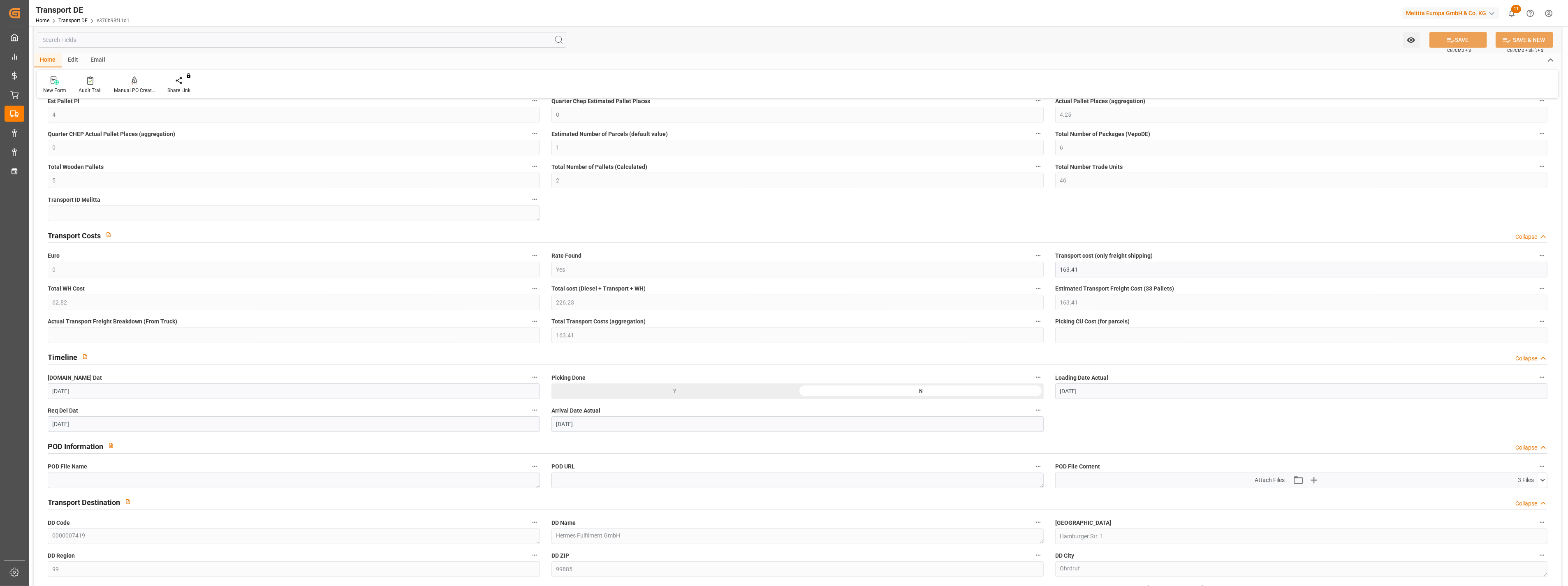
scroll to position [182, 0]
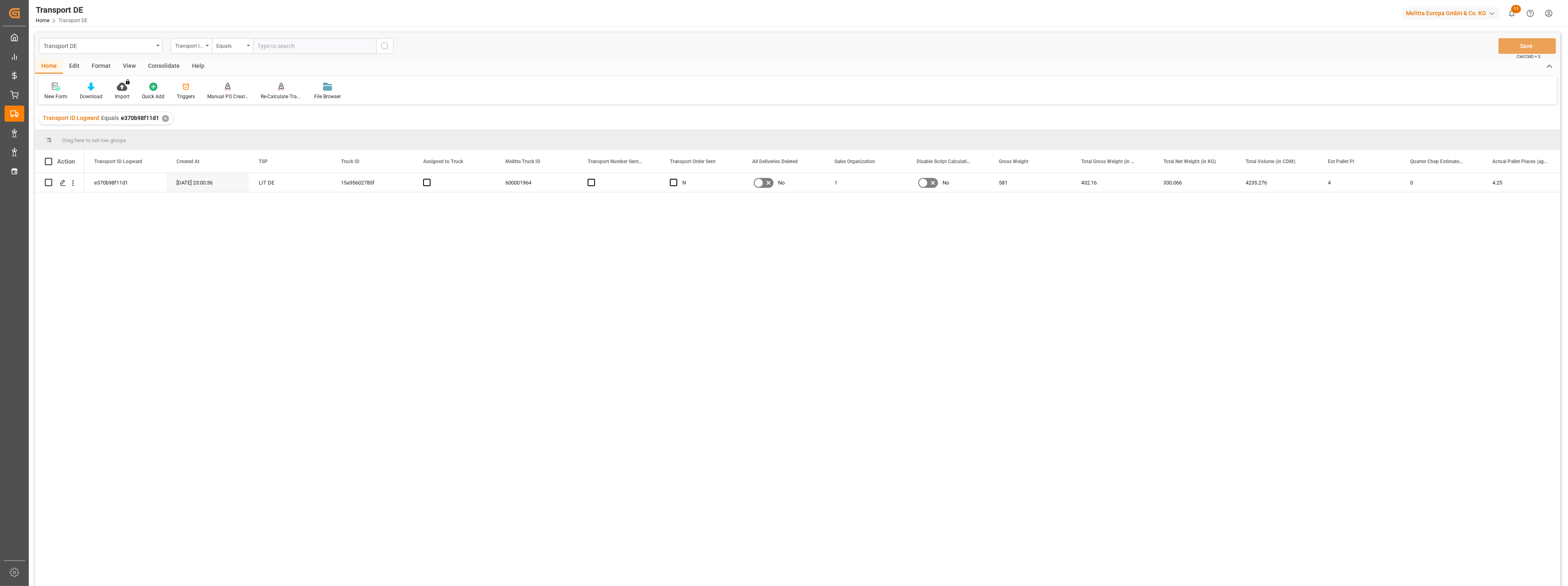
click at [293, 44] on input "text" at bounding box center [315, 46] width 124 height 15
type input "6745d7e016d0"
click at [389, 47] on icon "search button" at bounding box center [385, 46] width 10 height 10
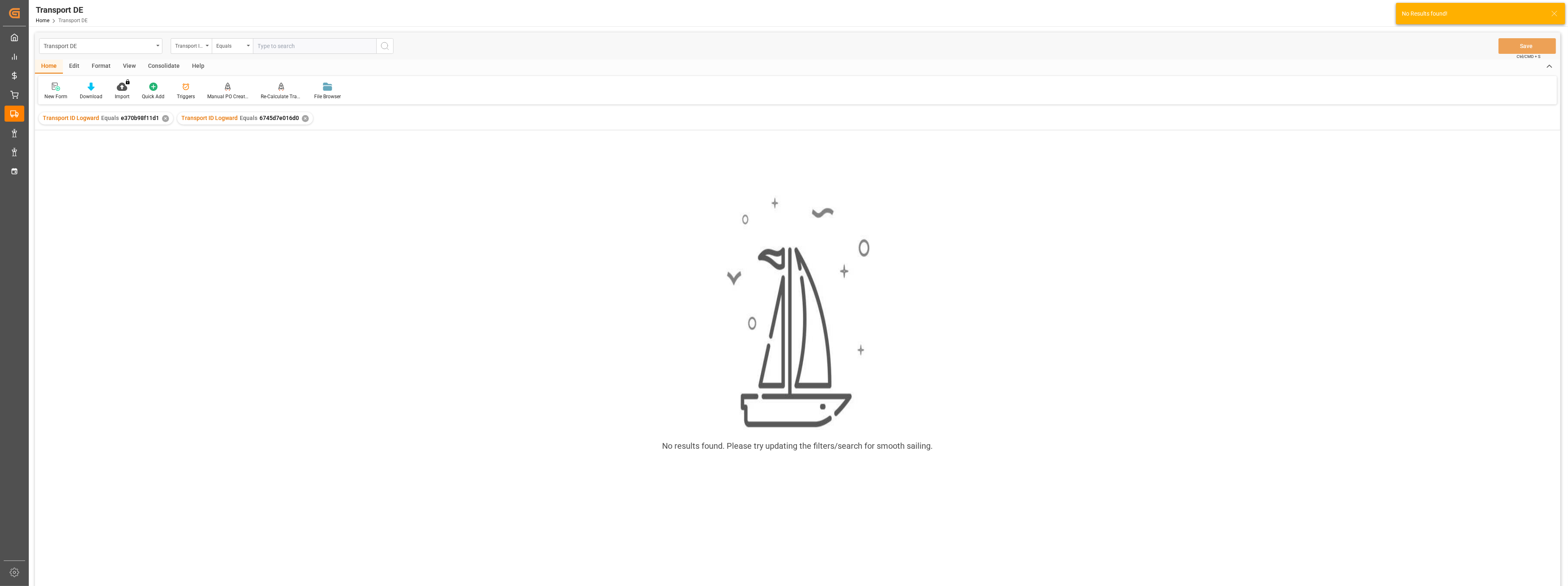
click at [162, 118] on div "✕" at bounding box center [165, 118] width 7 height 7
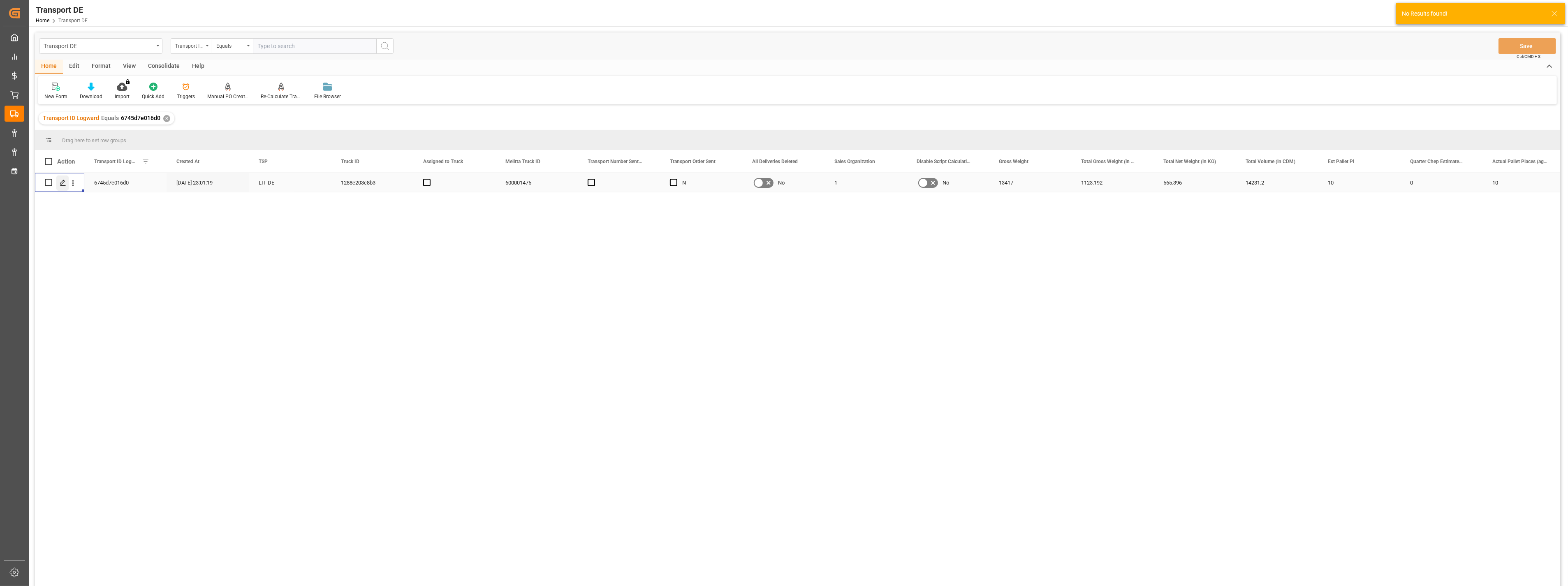
click at [67, 188] on div "Press SPACE to select this row." at bounding box center [62, 183] width 12 height 15
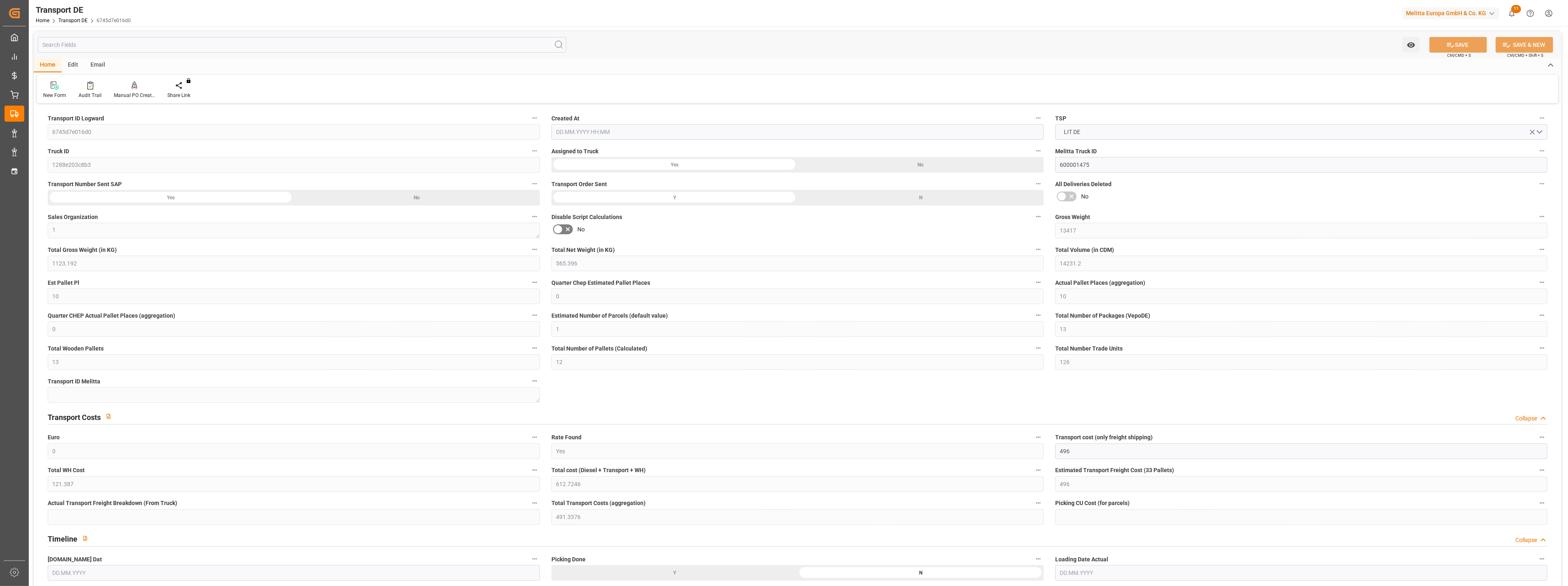
type input "13417"
type input "1123.192"
type input "565.396"
type input "14231.2"
type input "10"
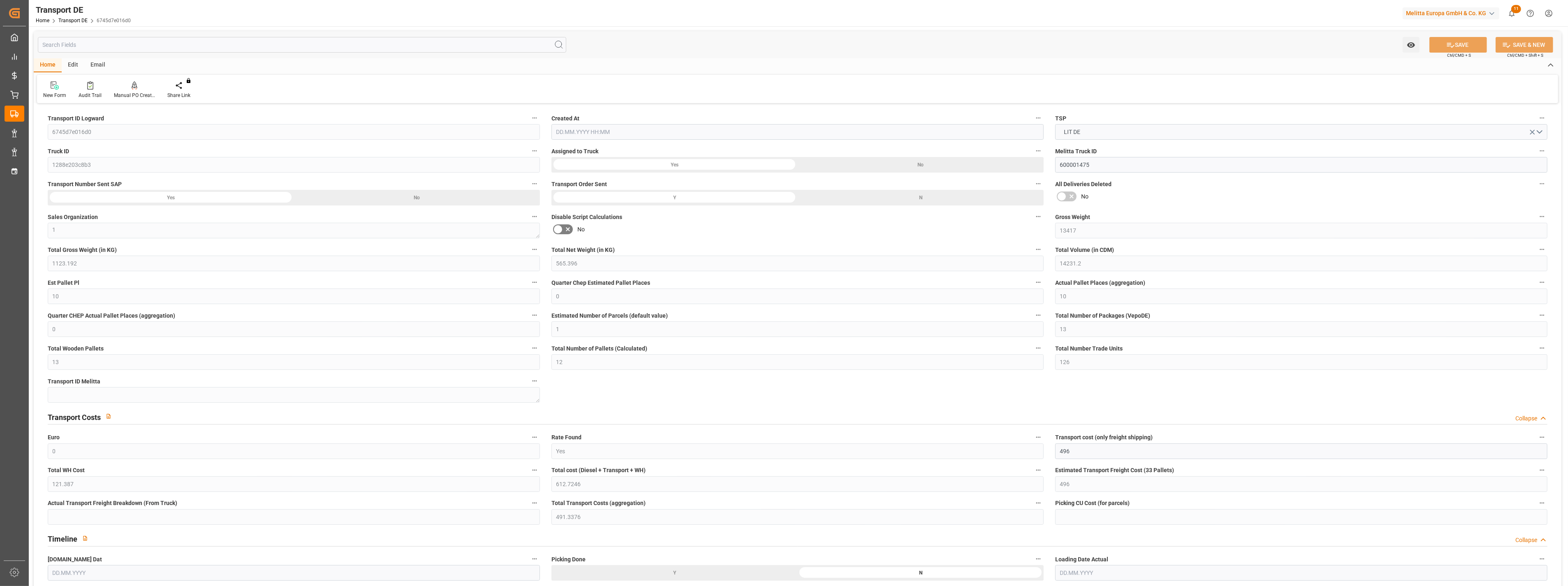
type input "0"
type input "10"
type input "0"
type input "1"
type input "13"
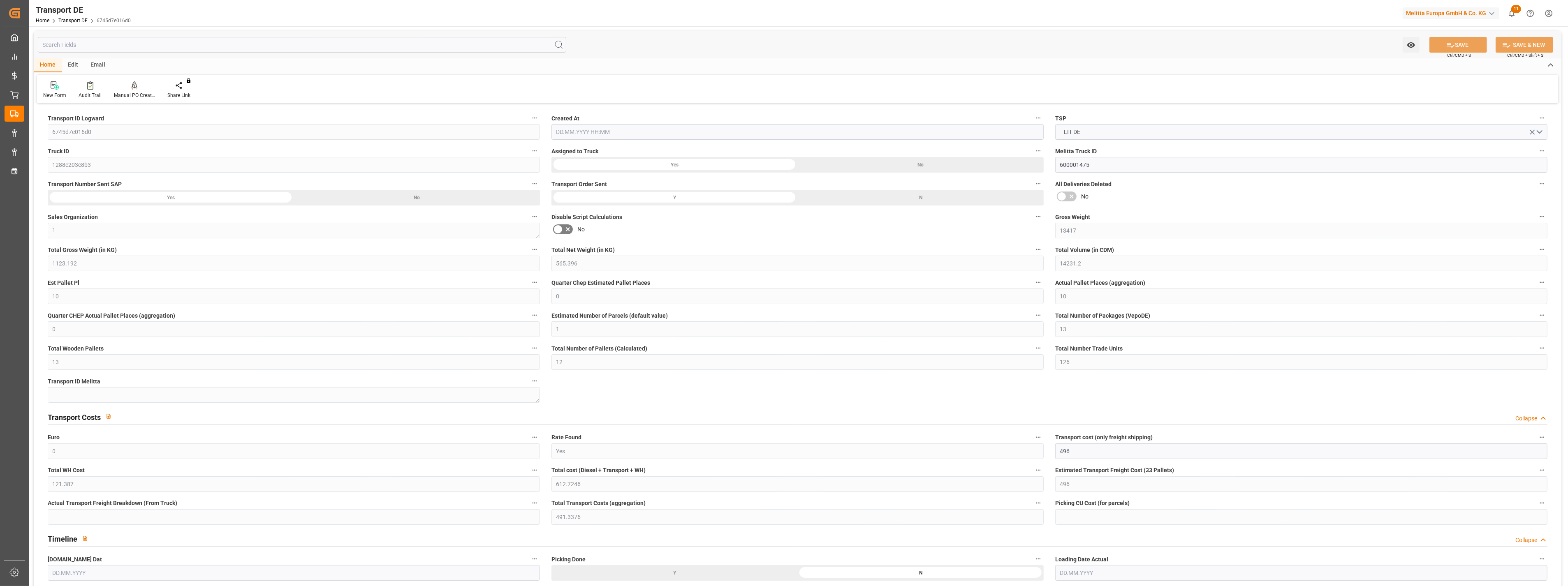
type input "13"
type input "12"
type input "126"
type input "0"
type input "496"
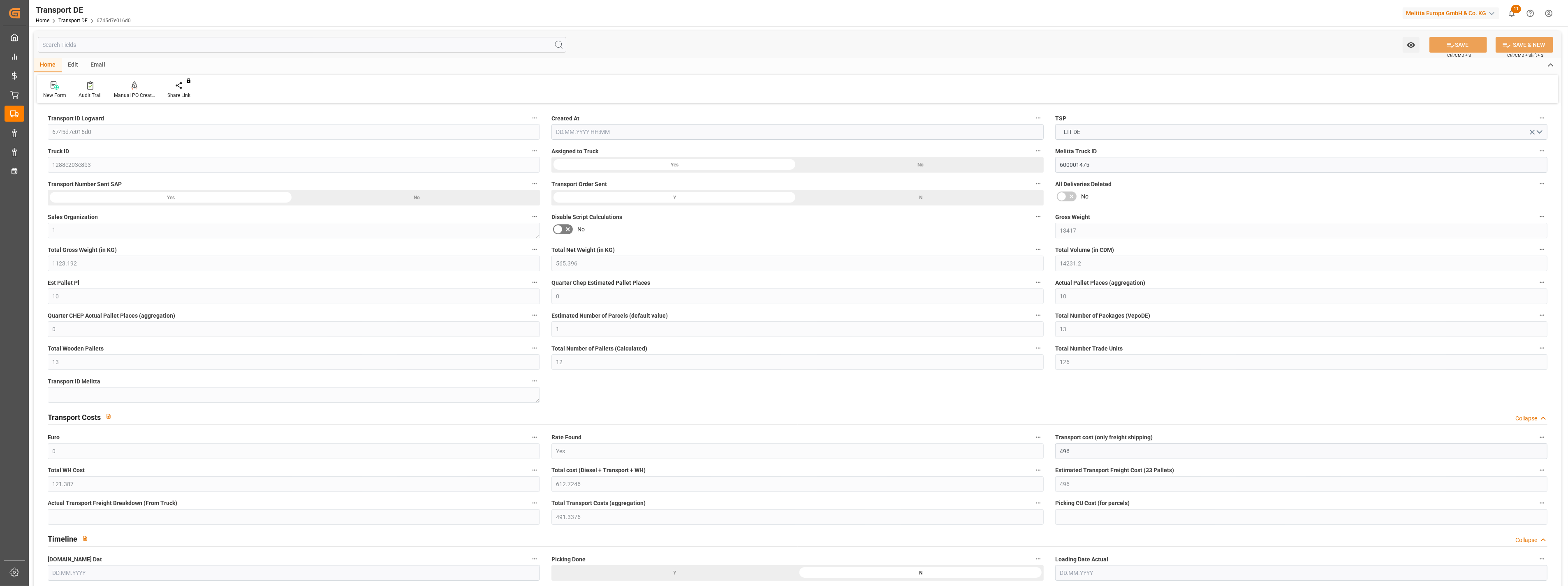
type input "121.387"
type input "496"
type input "491.3376"
type input "85"
type input "13"
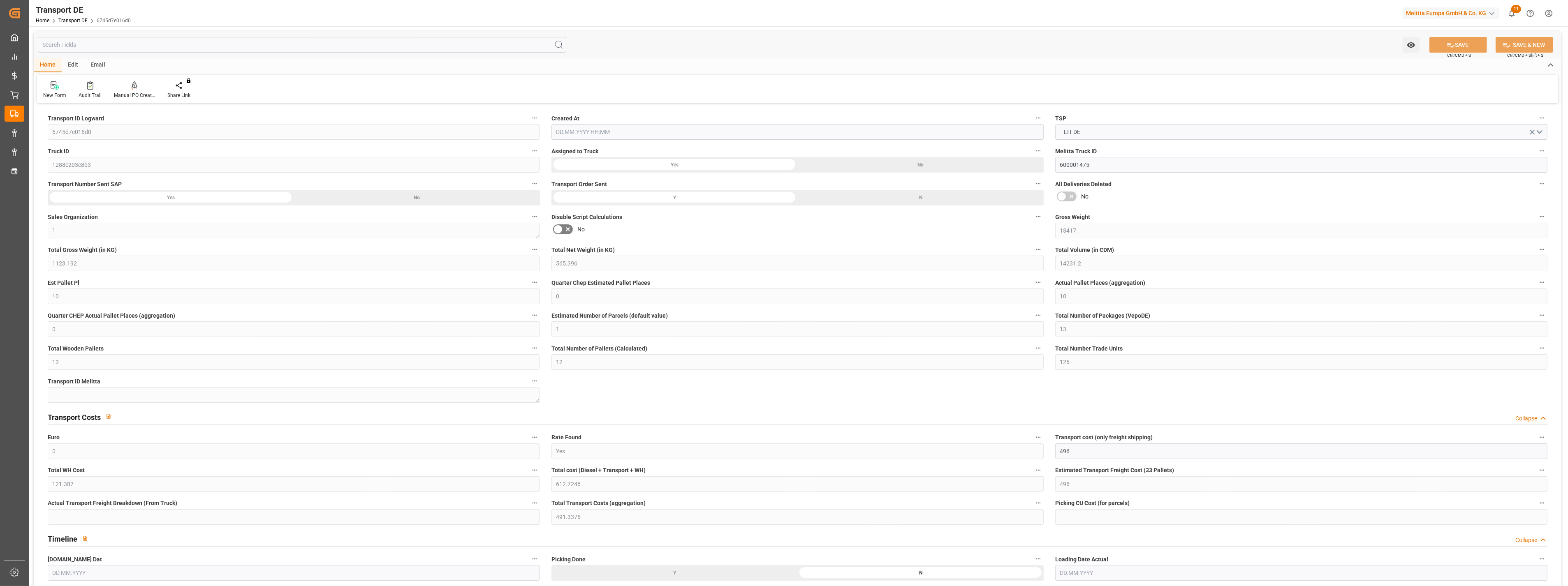
type input "0"
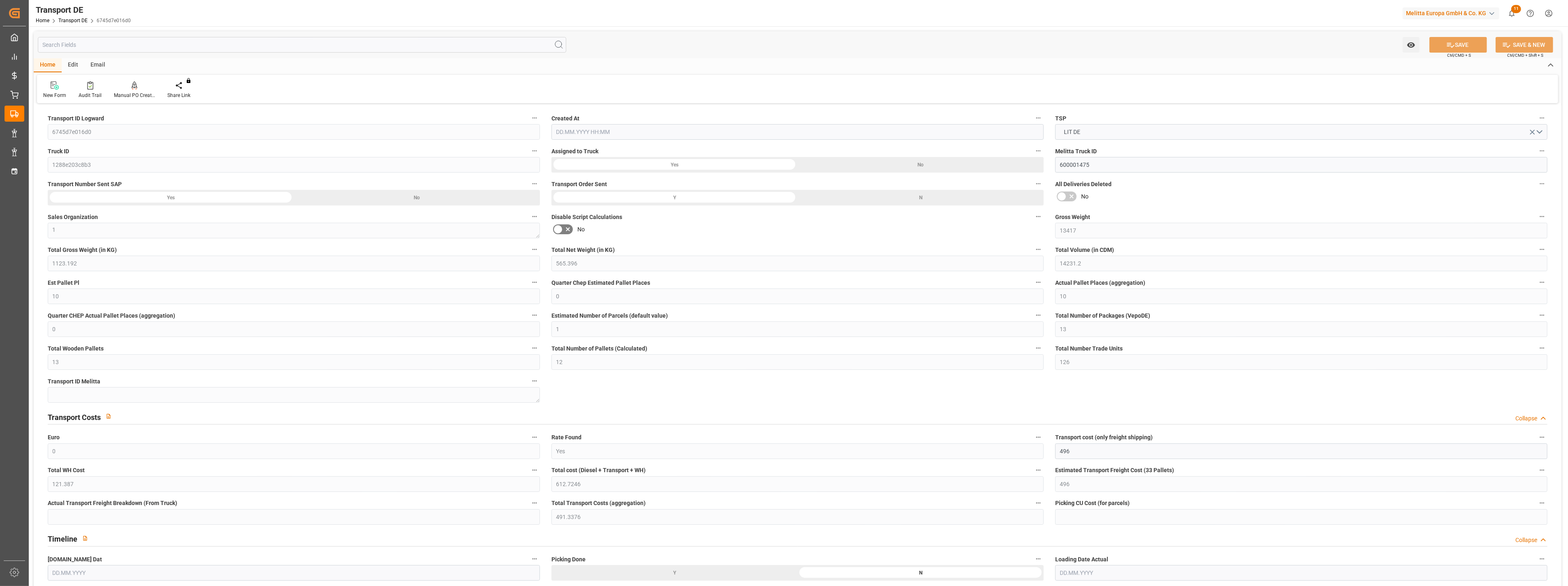
type input "0"
type input "-4.6624"
type input "0"
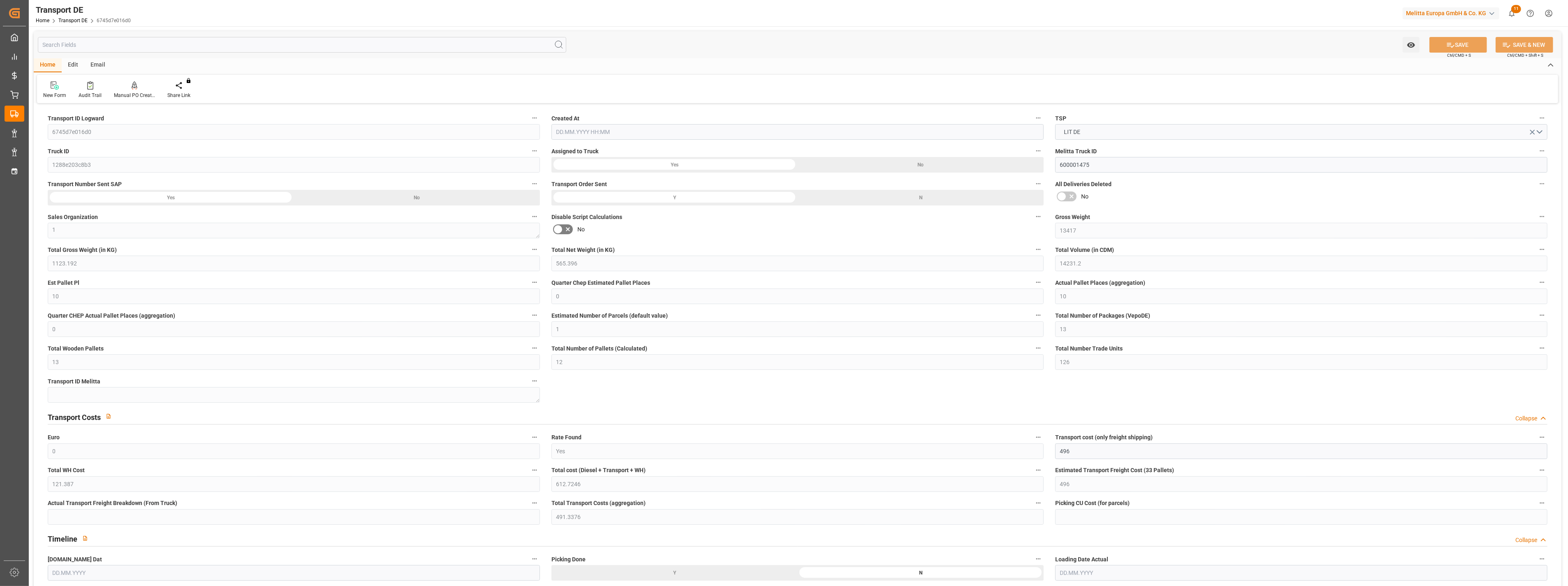
type input "0"
type input "1123.192"
type input "10767.6795"
type input "21"
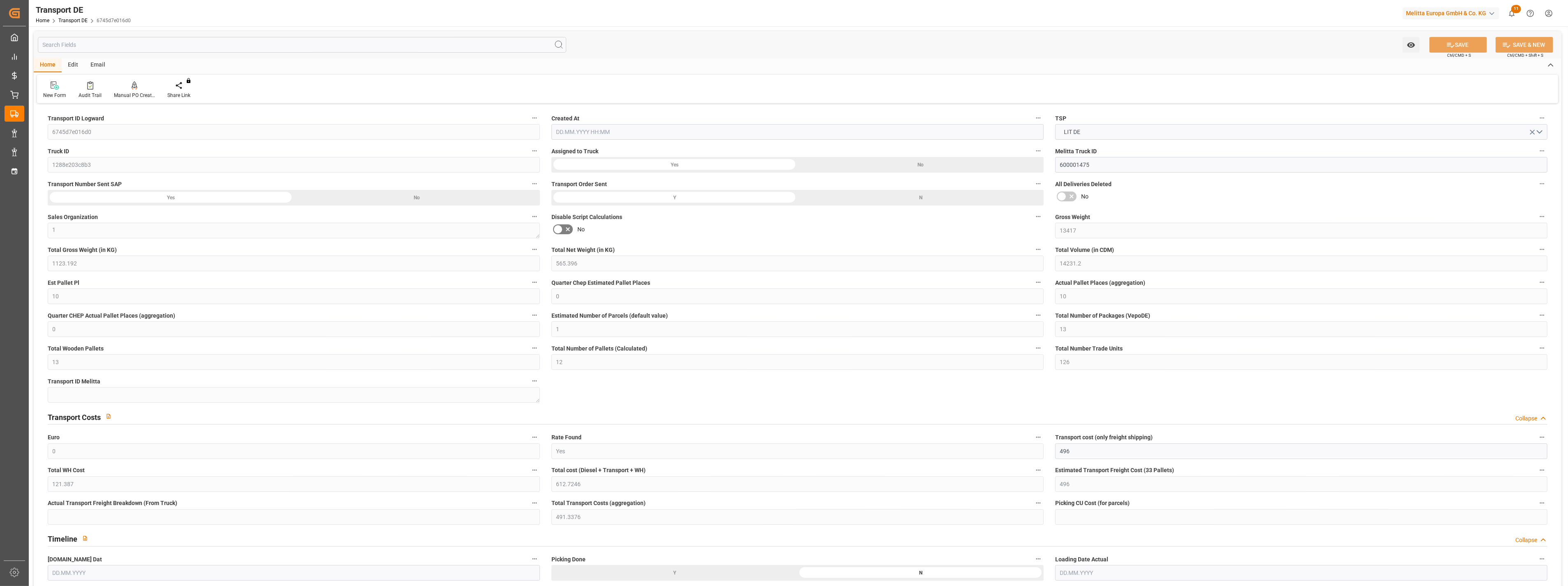
type input "80"
type input "0"
type input "6"
type input "0"
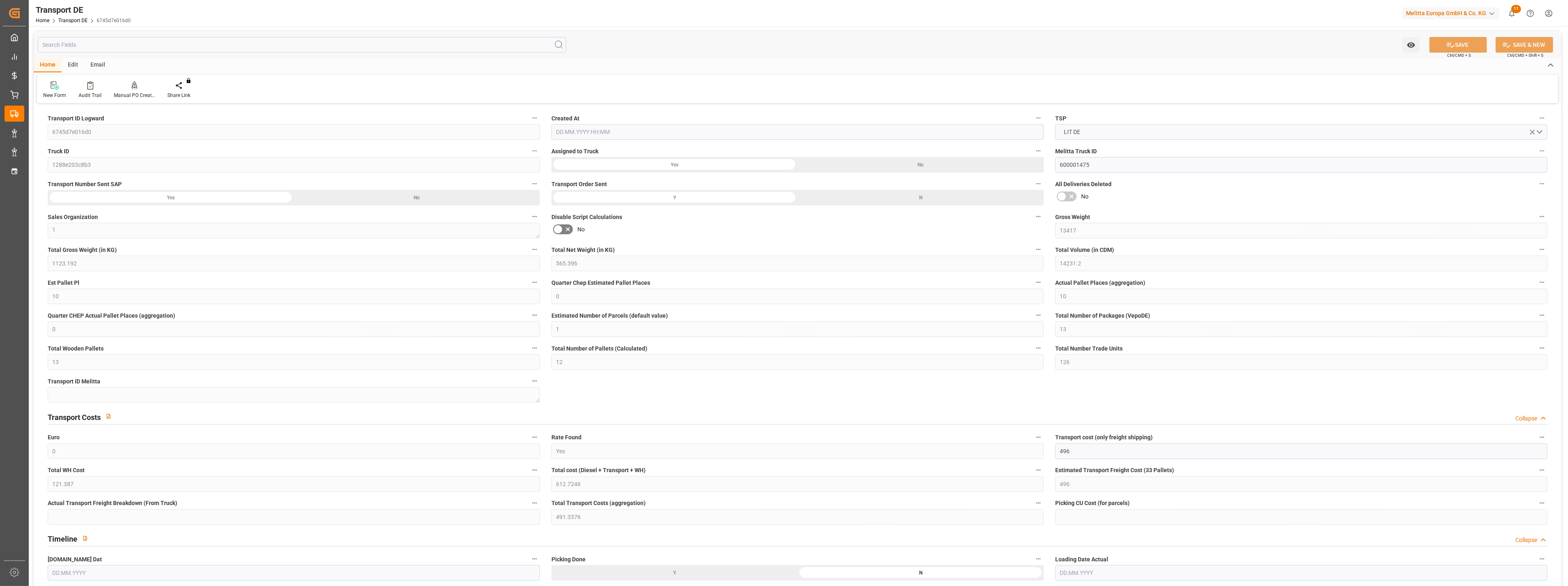
type input "0"
type input "25"
type input "1"
type input "0"
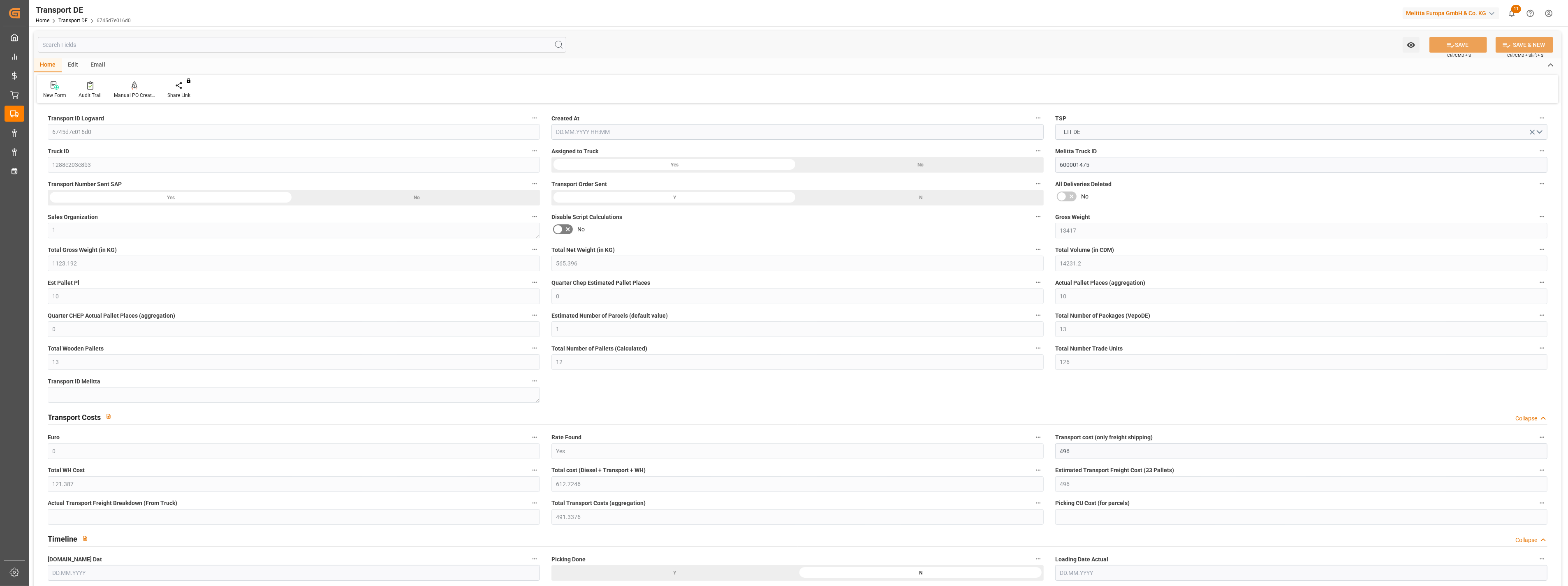
type input "390"
type input "612.7246"
type input "491.3376"
type input "[DATE] 21:01"
type input "[DATE]"
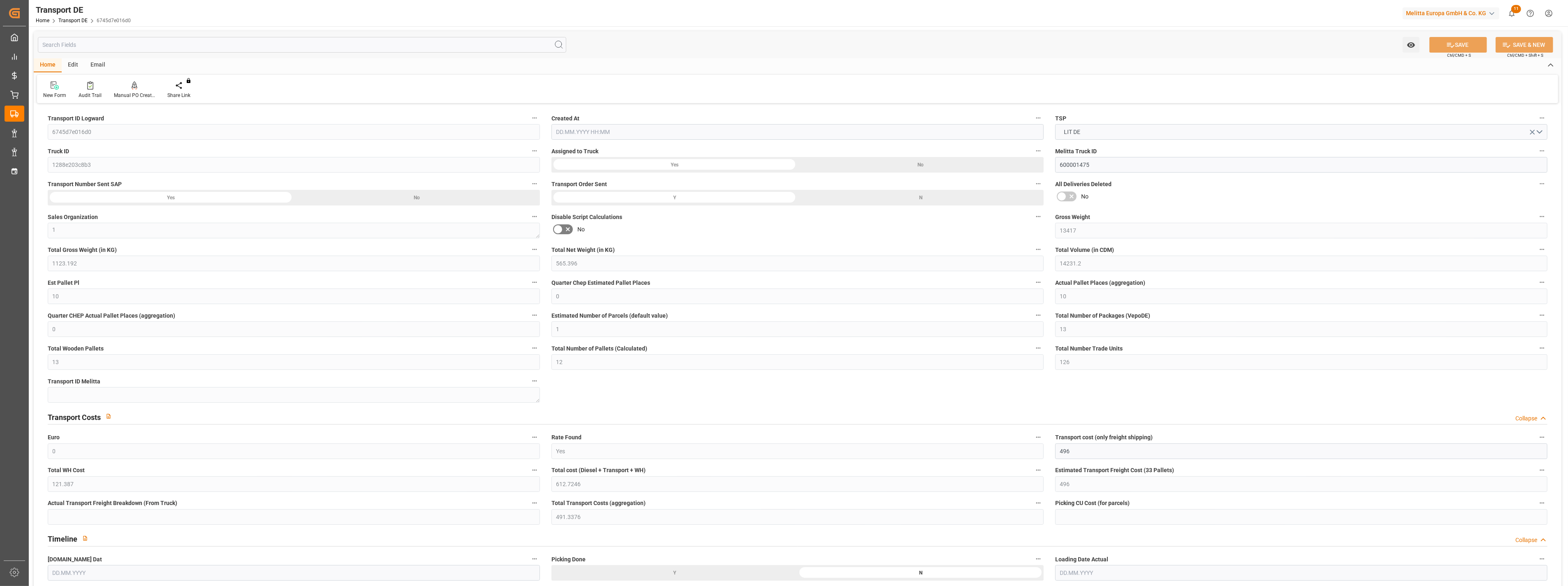
type input "[DATE]"
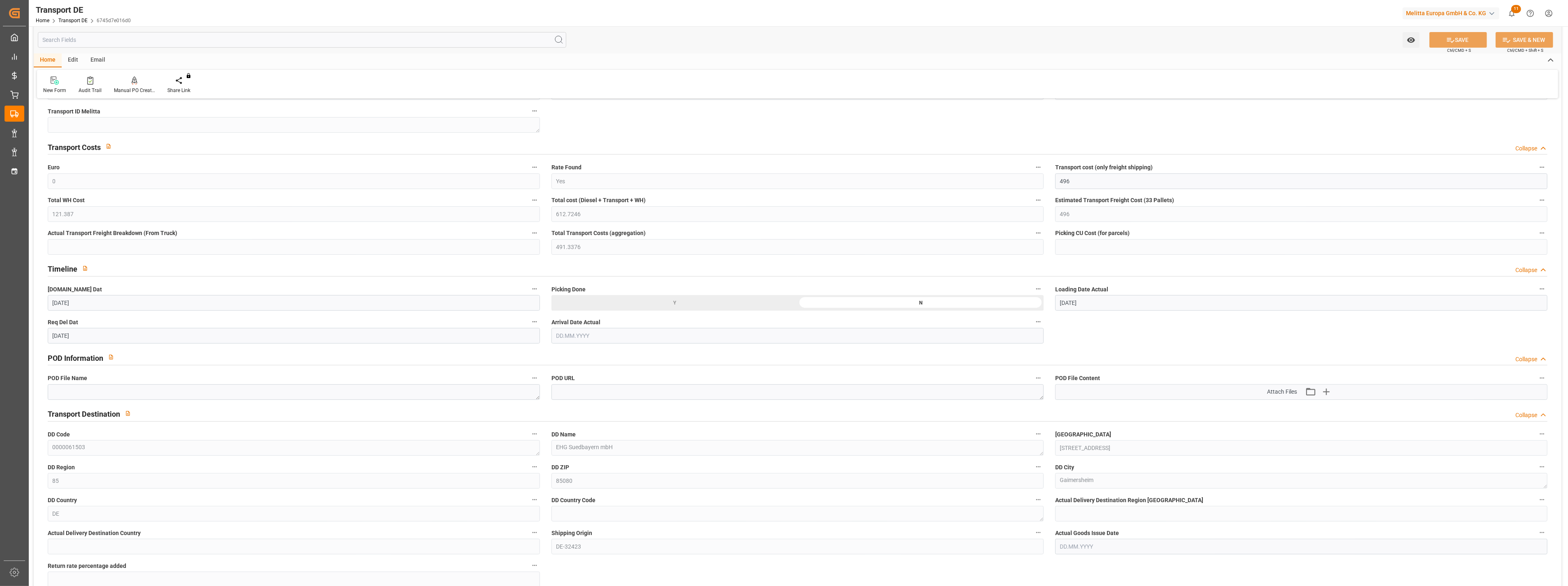
scroll to position [274, 0]
